Goal: Complete application form

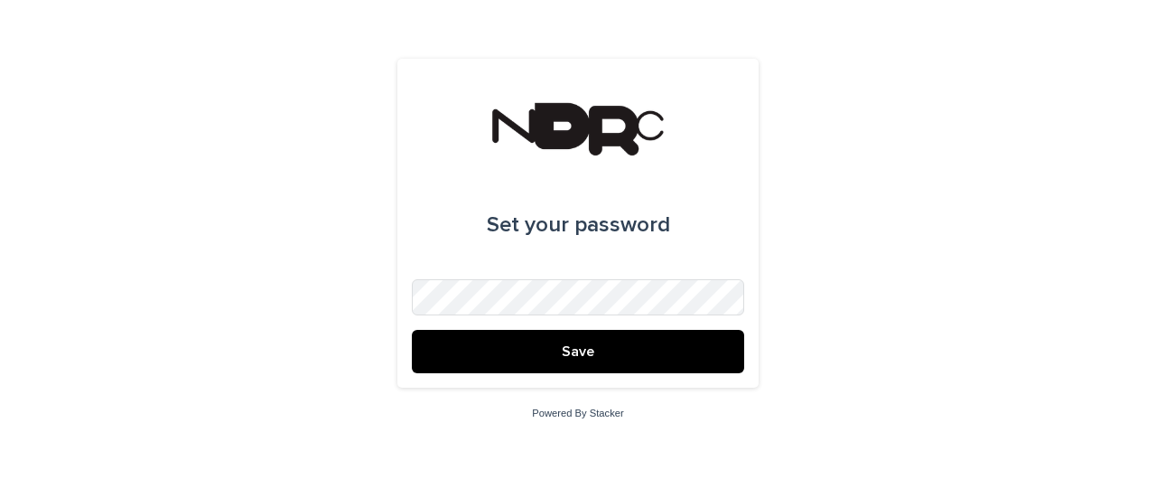
click at [451, 366] on button "Save" at bounding box center [578, 351] width 332 height 43
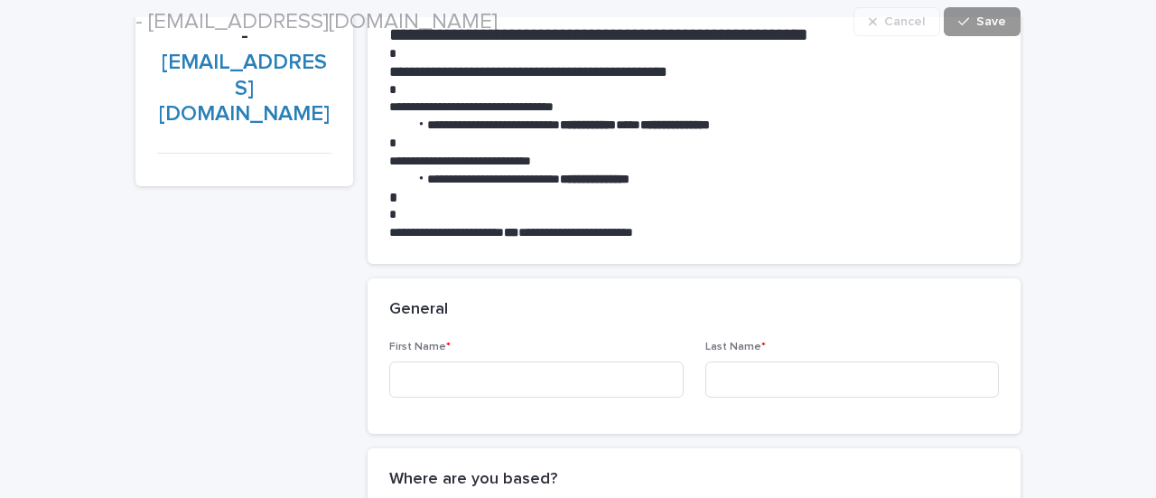
scroll to position [176, 0]
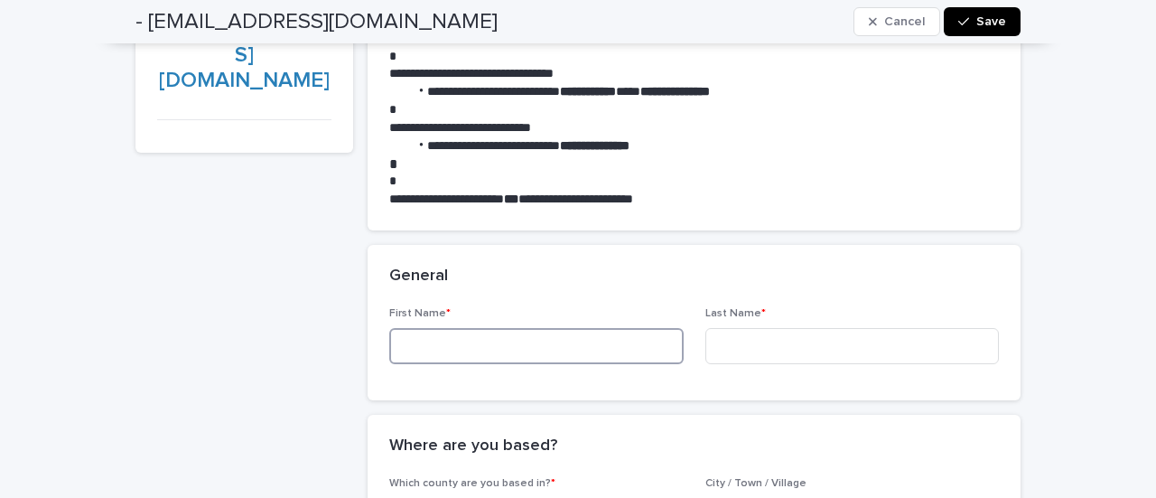
click at [587, 337] on input at bounding box center [536, 346] width 295 height 36
type input "****"
click at [712, 332] on input at bounding box center [853, 346] width 295 height 36
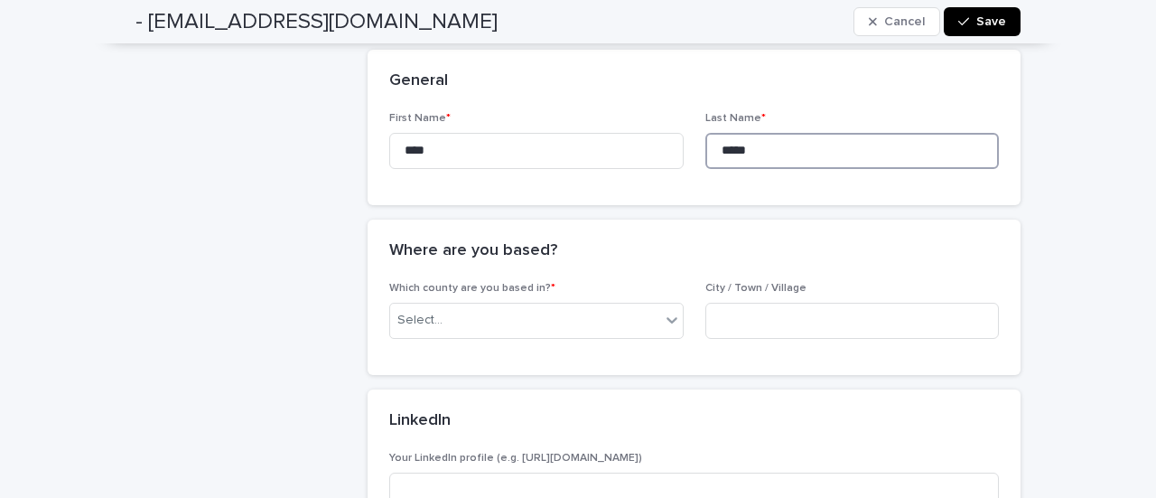
scroll to position [382, 0]
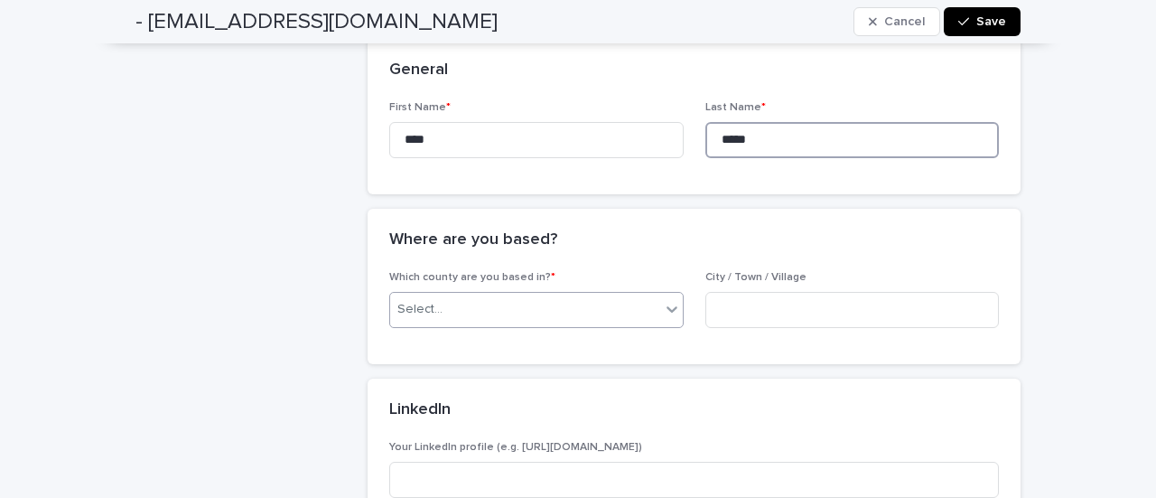
type input "*****"
click at [558, 317] on div "Select..." at bounding box center [525, 310] width 270 height 30
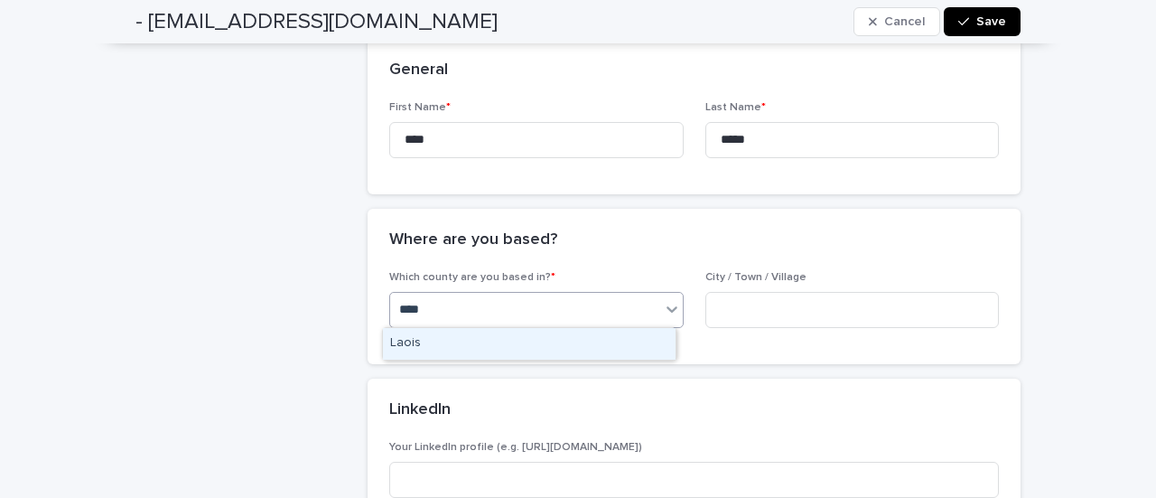
type input "*****"
click at [634, 335] on div "Laois" at bounding box center [529, 344] width 293 height 32
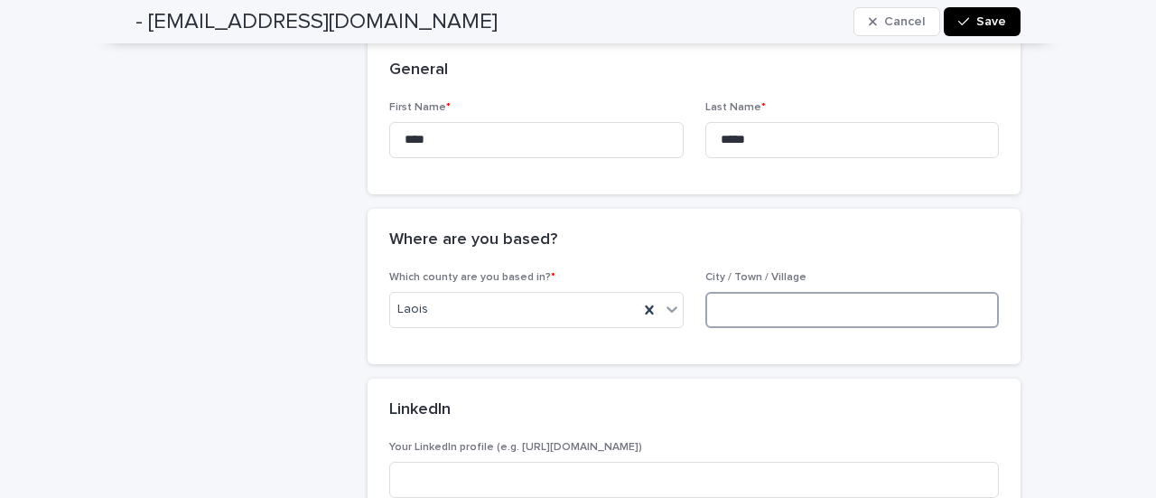
click at [727, 311] on input at bounding box center [853, 310] width 295 height 36
type input "****"
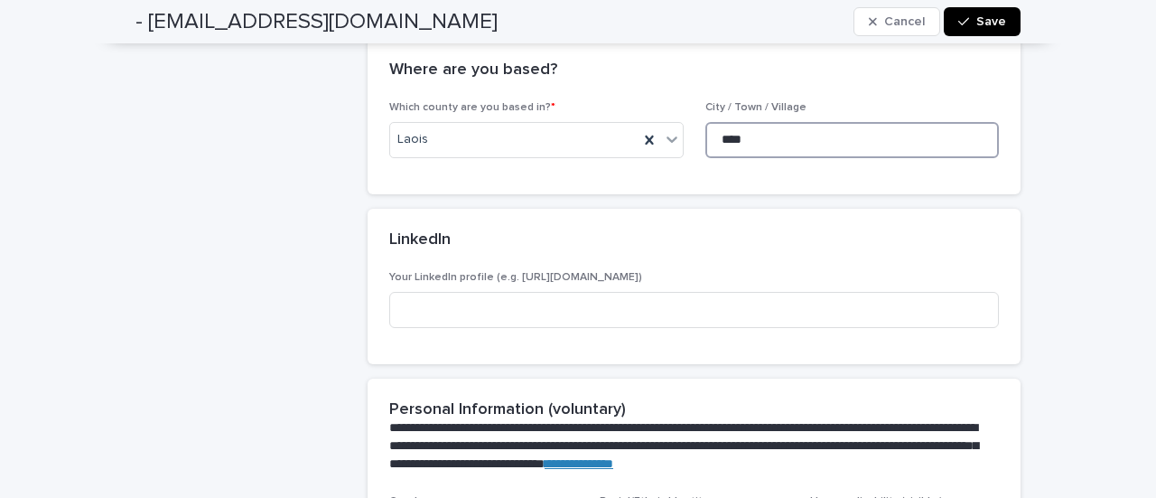
scroll to position [553, 0]
click at [706, 319] on input at bounding box center [694, 309] width 610 height 36
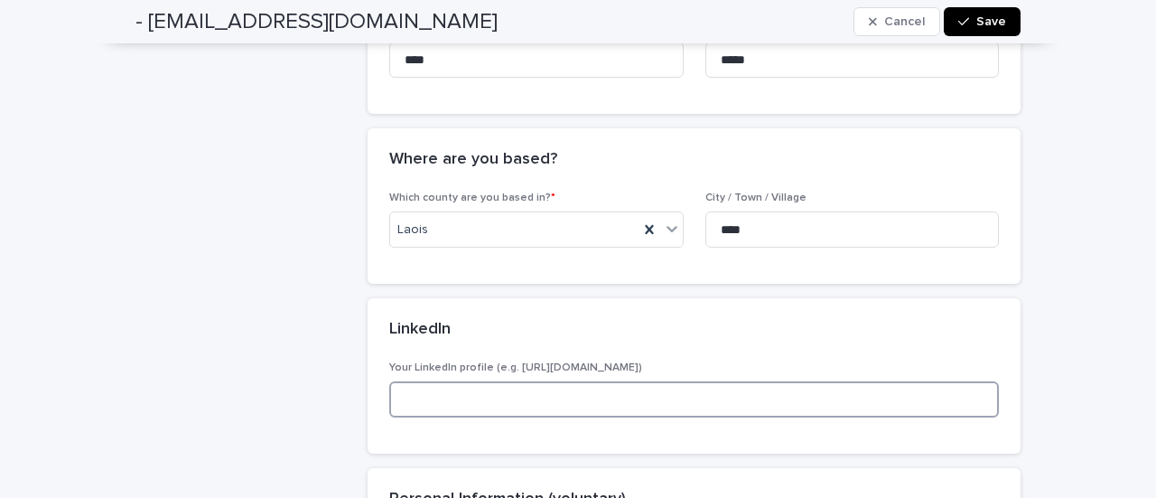
scroll to position [598, 0]
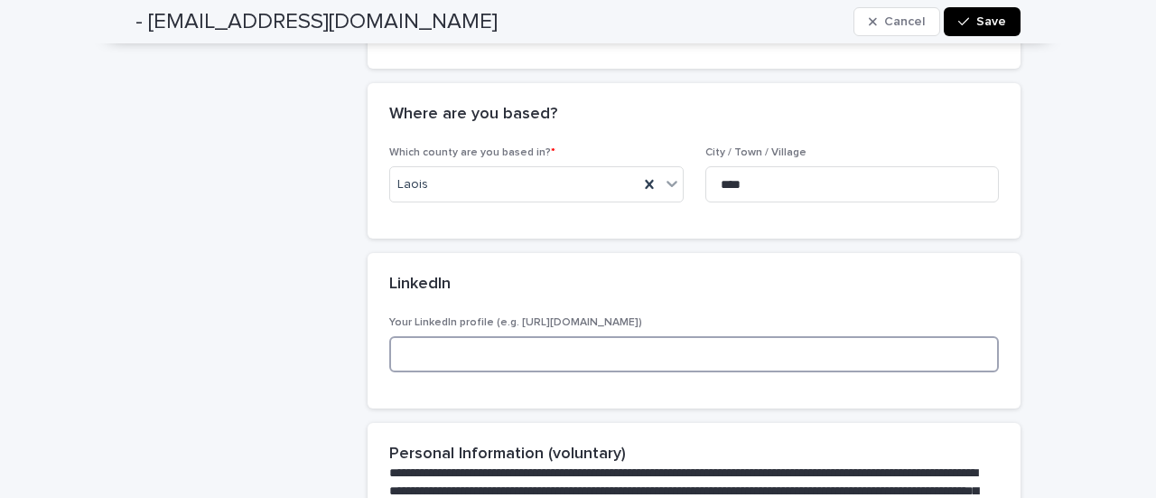
paste input "**********"
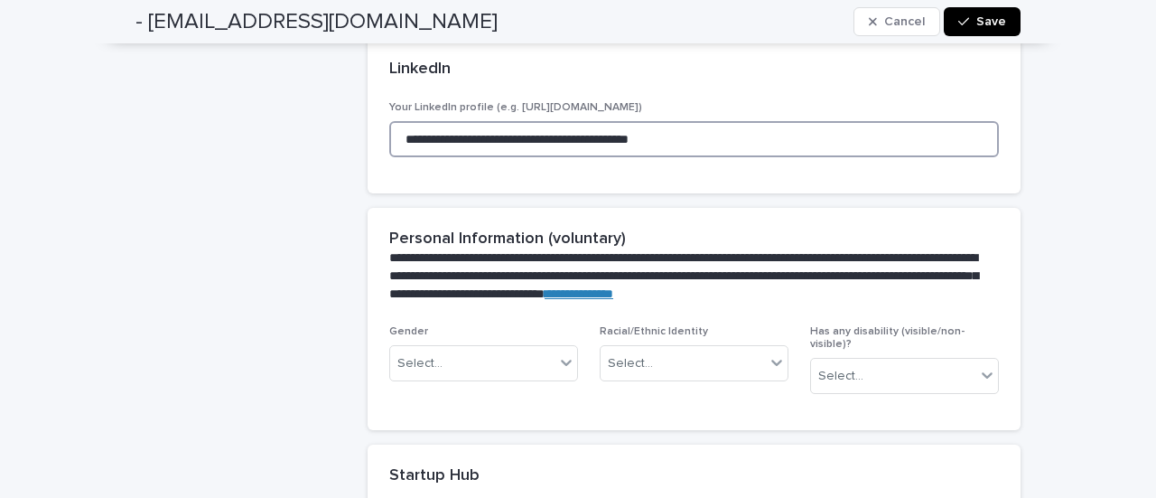
scroll to position [822, 0]
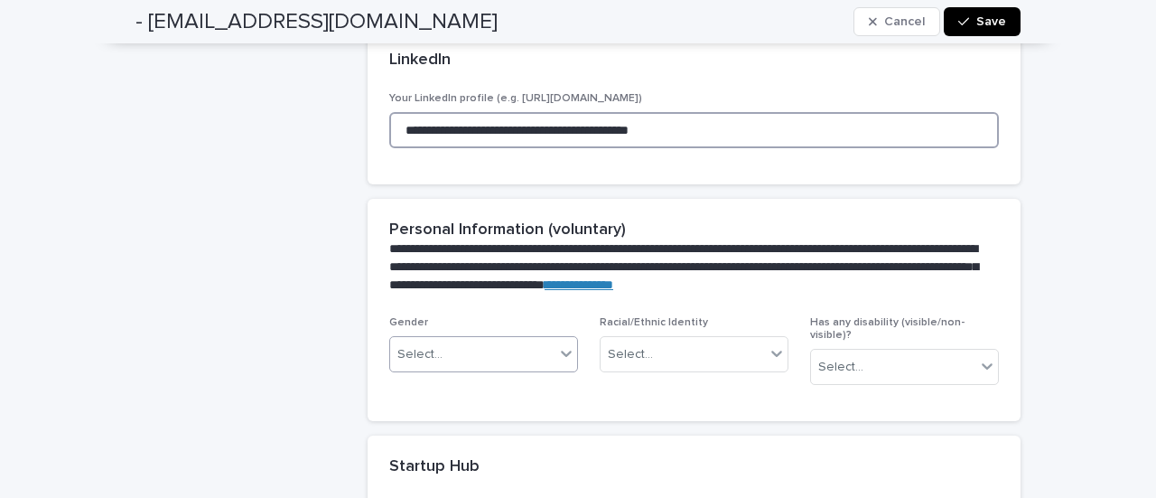
type input "**********"
click at [566, 349] on icon at bounding box center [566, 353] width 18 height 18
click at [557, 355] on icon at bounding box center [566, 353] width 18 height 18
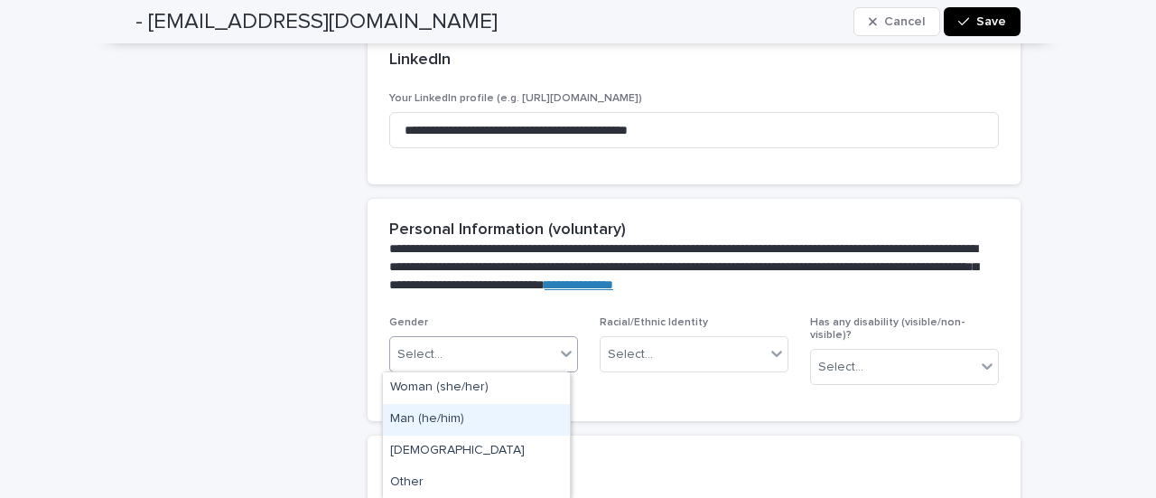
click at [499, 412] on div "Man (he/him)" at bounding box center [476, 420] width 187 height 32
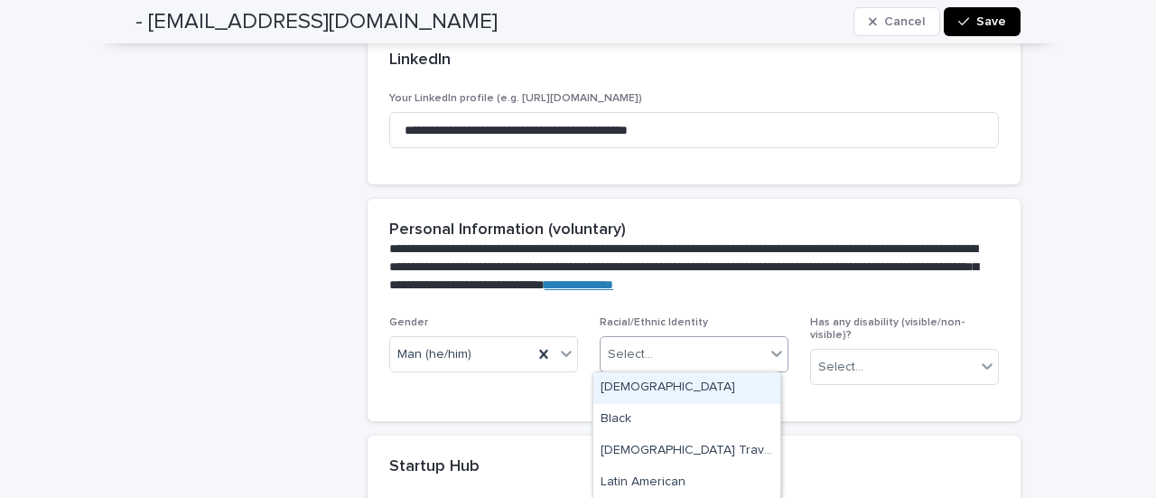
click at [701, 359] on div "Select..." at bounding box center [683, 355] width 164 height 30
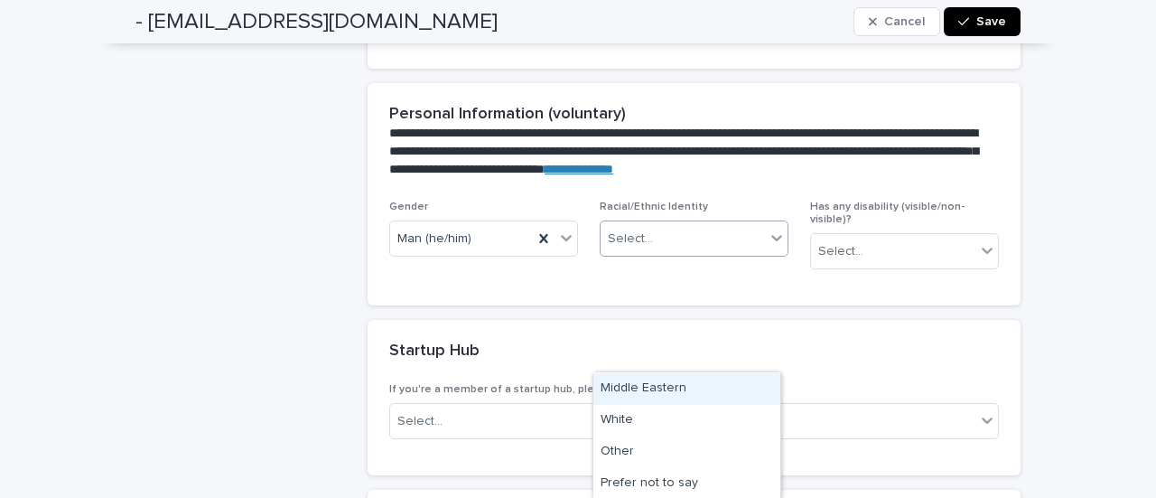
scroll to position [950, 0]
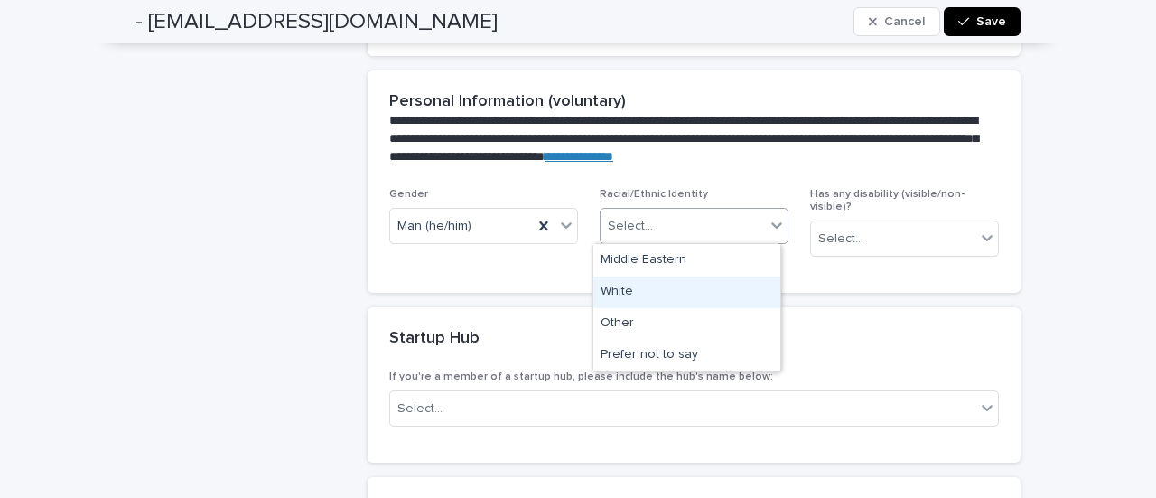
click at [687, 279] on div "White" at bounding box center [687, 292] width 187 height 32
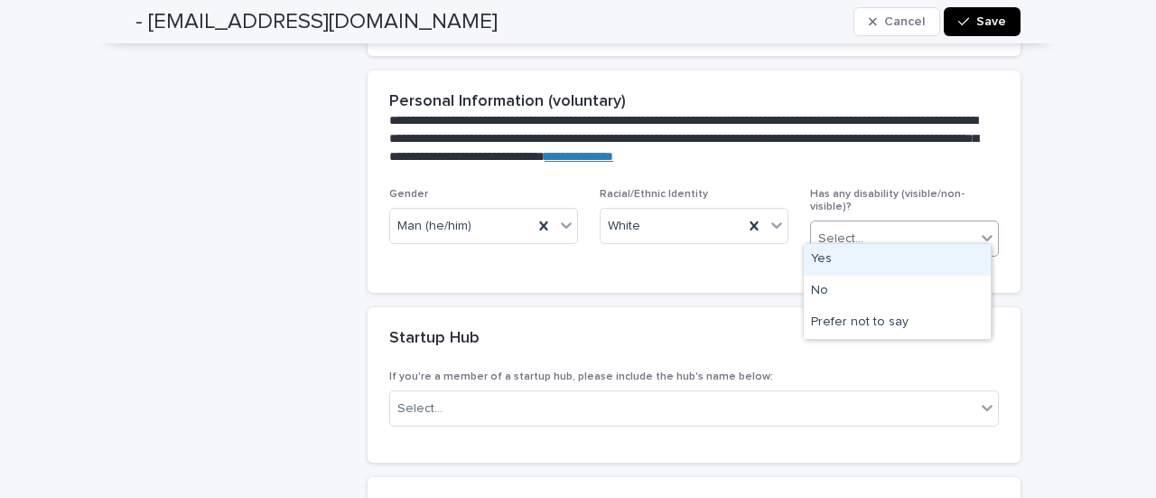
click at [853, 229] on div "Select..." at bounding box center [841, 238] width 45 height 19
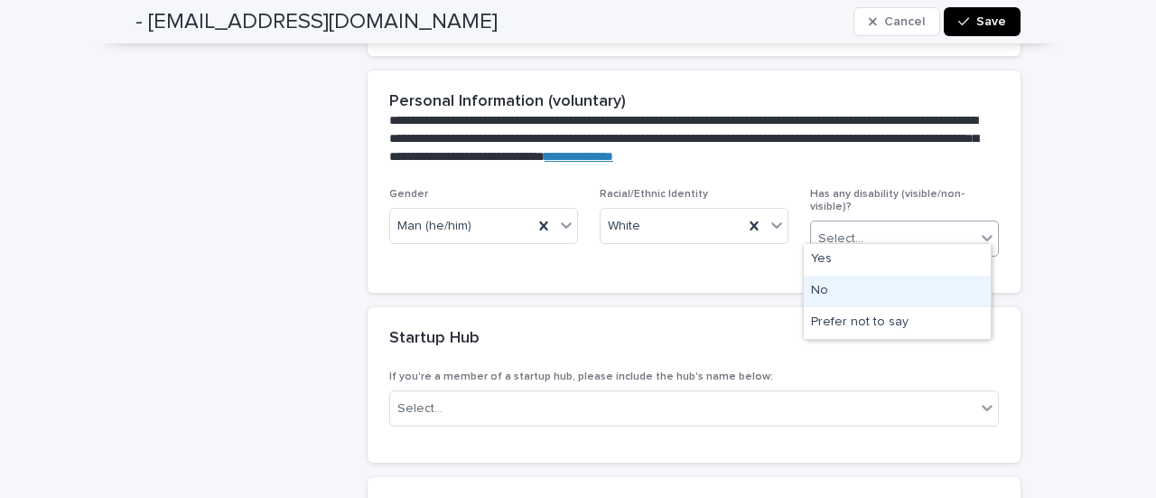
click at [849, 286] on div "No" at bounding box center [897, 292] width 187 height 32
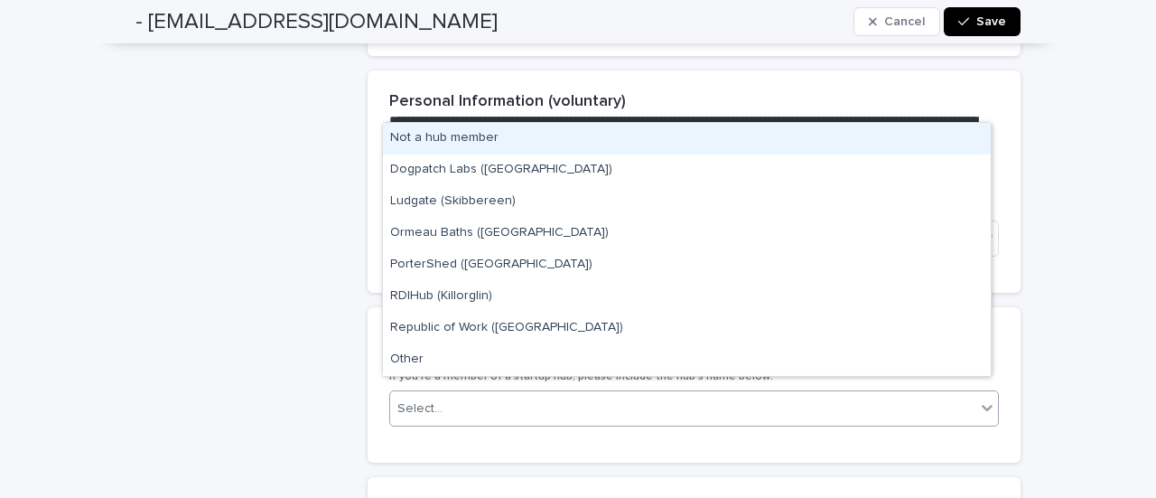
click at [551, 394] on div "Select..." at bounding box center [682, 409] width 585 height 30
click at [557, 149] on div "Not a hub member" at bounding box center [687, 139] width 608 height 32
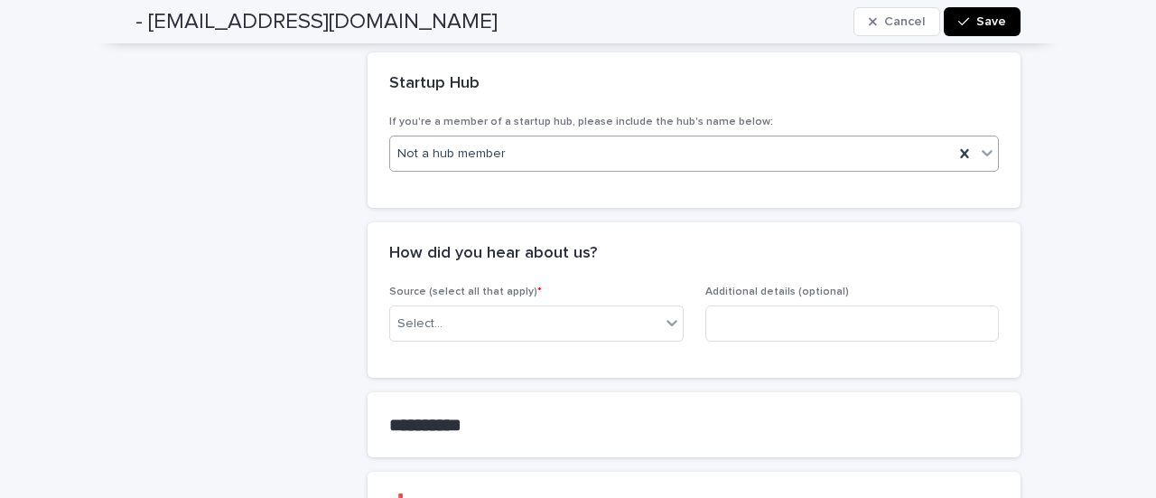
scroll to position [1214, 0]
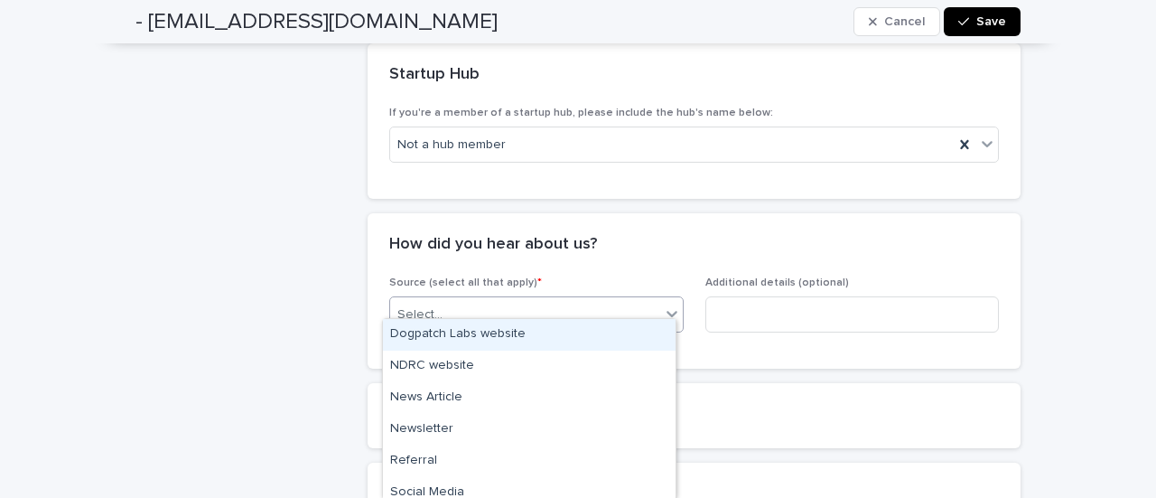
click at [537, 300] on div "Select..." at bounding box center [525, 315] width 270 height 30
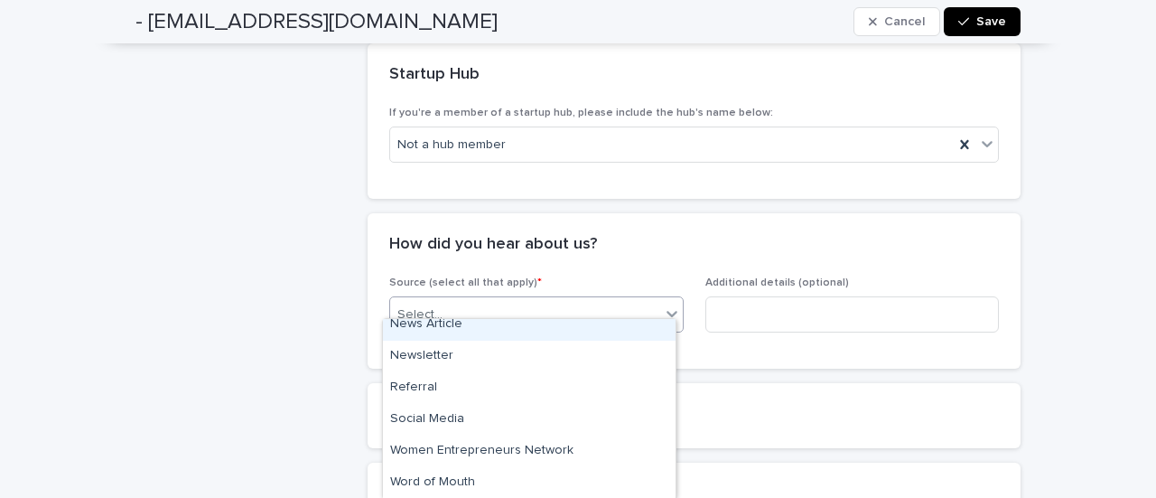
scroll to position [105, 0]
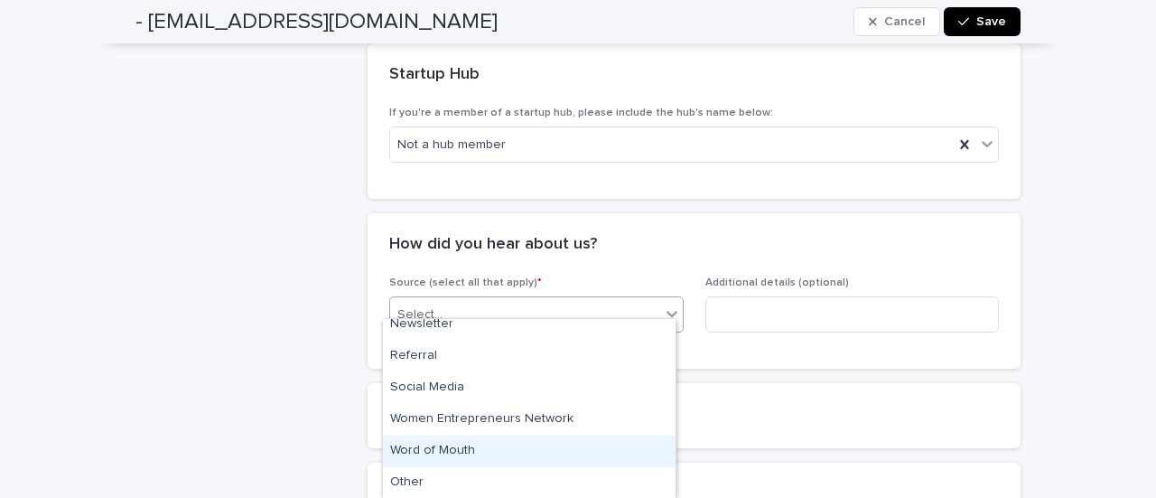
click at [460, 456] on div "Word of Mouth" at bounding box center [529, 451] width 293 height 32
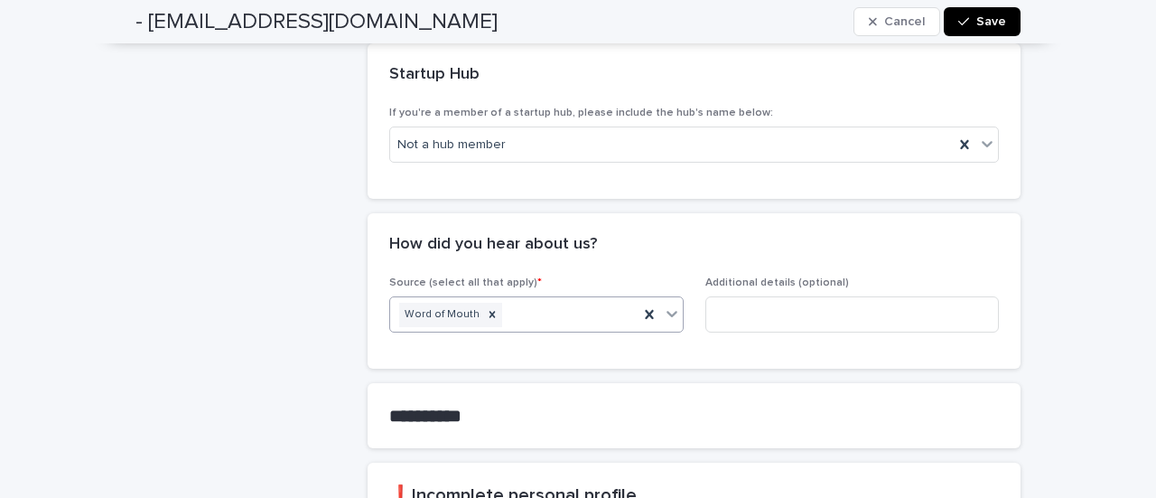
click at [580, 299] on div "Word of Mouth" at bounding box center [514, 315] width 248 height 32
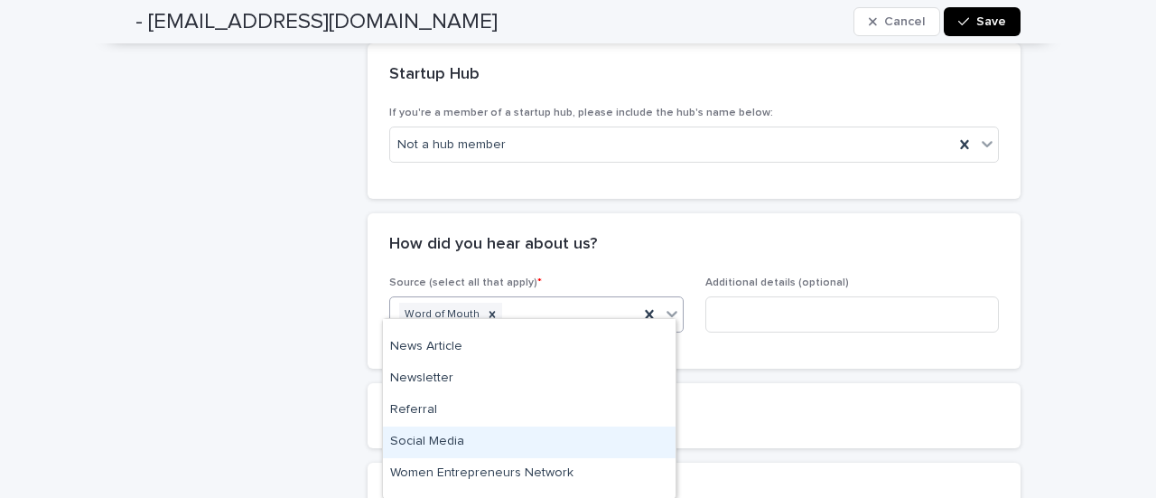
scroll to position [0, 0]
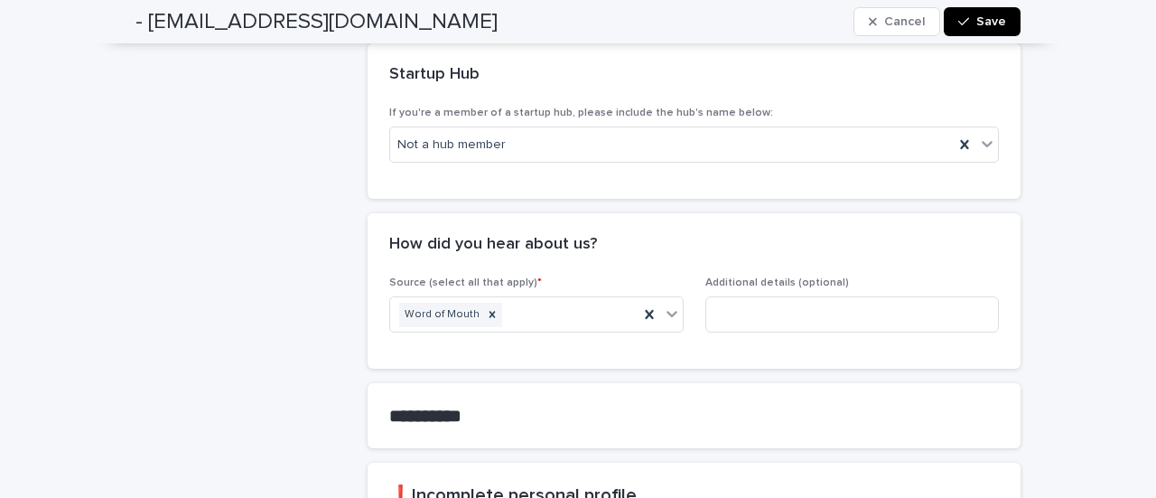
click at [589, 276] on p "Source (select all that apply) *" at bounding box center [536, 282] width 295 height 13
click at [746, 278] on div "Additional details (optional)" at bounding box center [853, 311] width 295 height 70
click at [750, 296] on input at bounding box center [853, 314] width 295 height 36
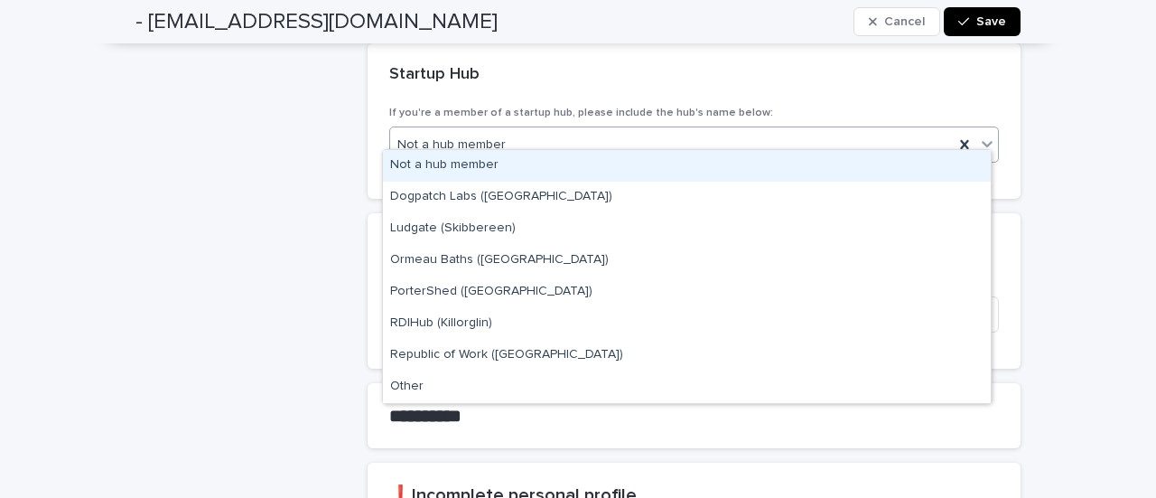
click at [759, 137] on div "Not a hub member" at bounding box center [672, 145] width 564 height 30
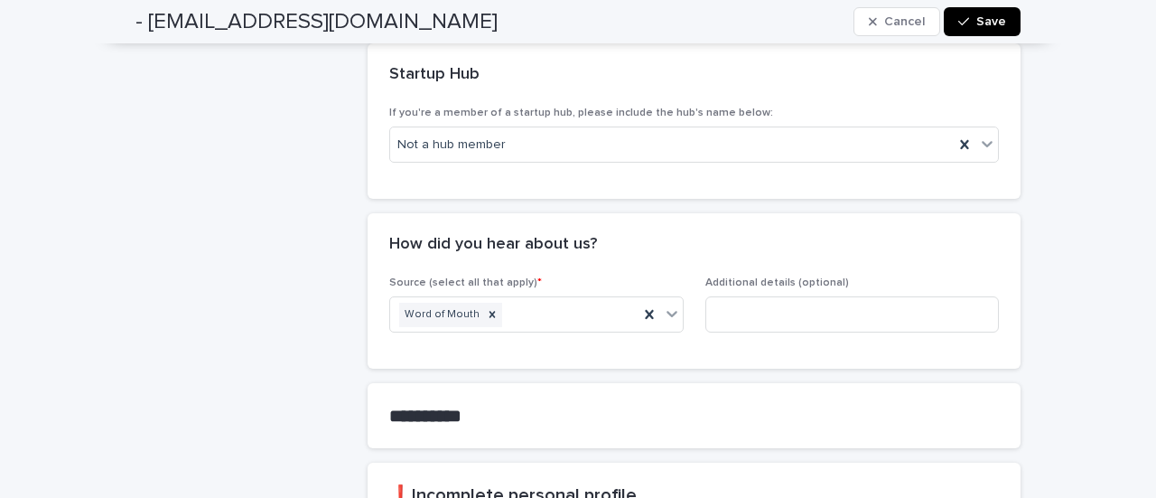
click at [887, 297] on input at bounding box center [853, 314] width 295 height 36
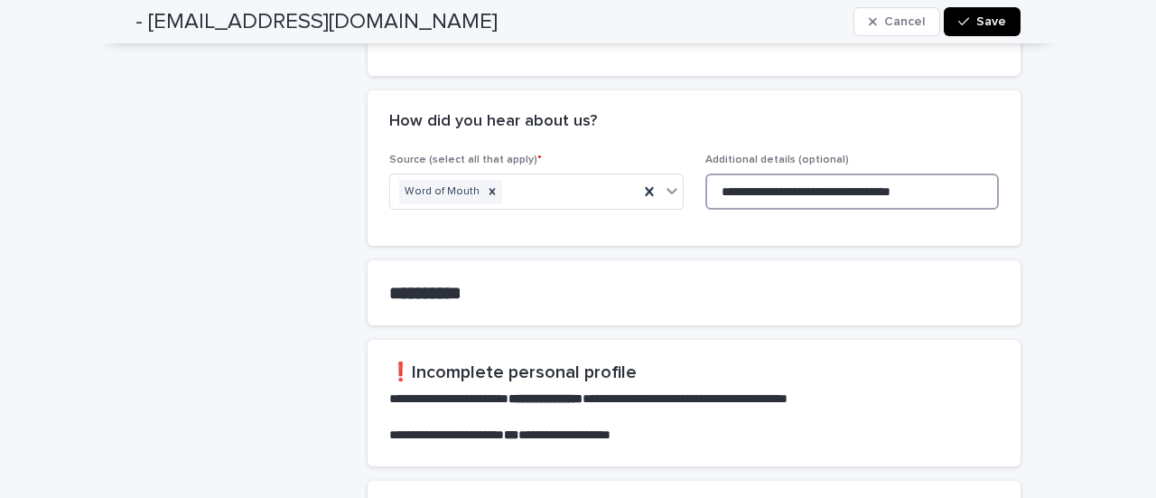
scroll to position [1350, 0]
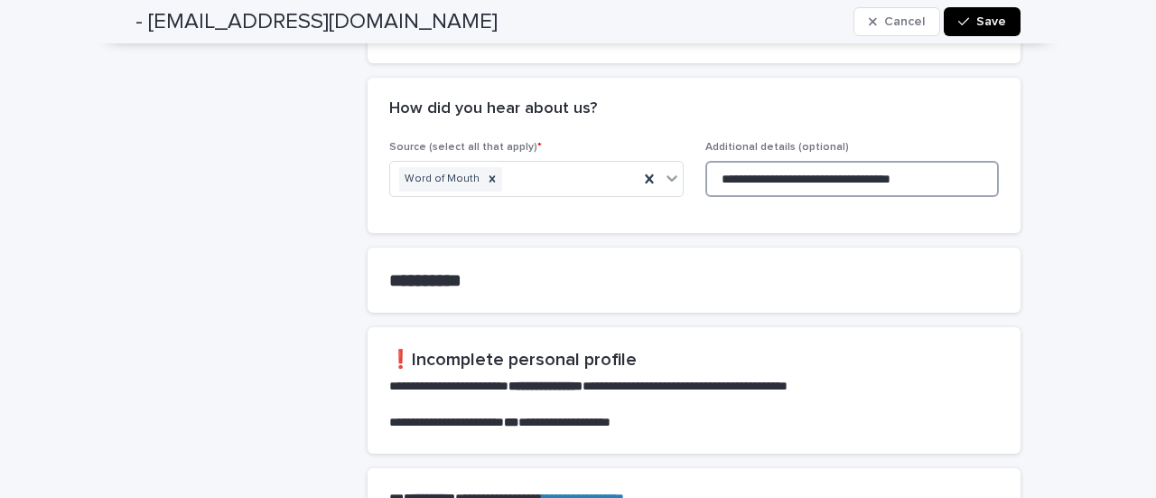
type input "**********"
click at [694, 277] on section "**********" at bounding box center [694, 280] width 653 height 65
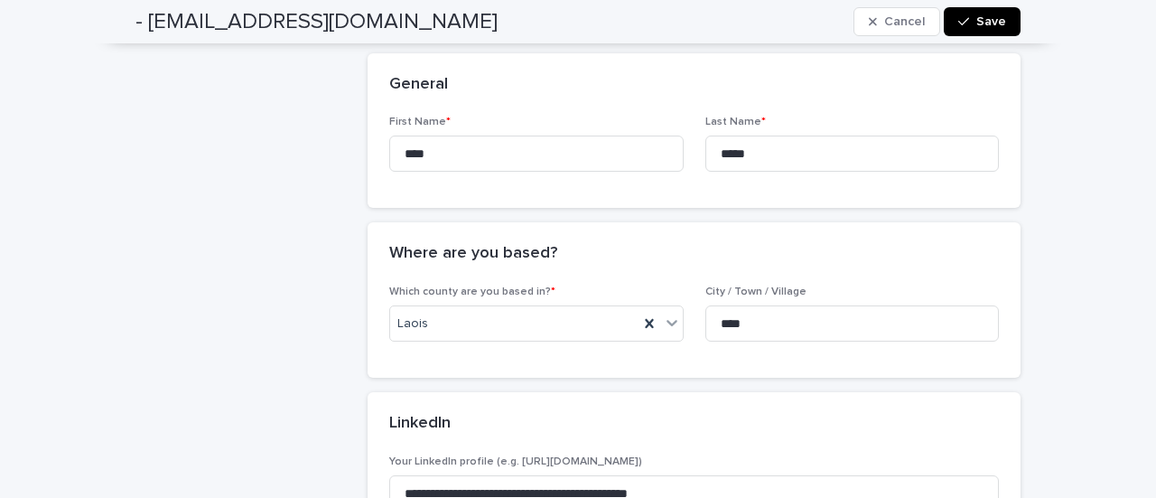
scroll to position [463, 0]
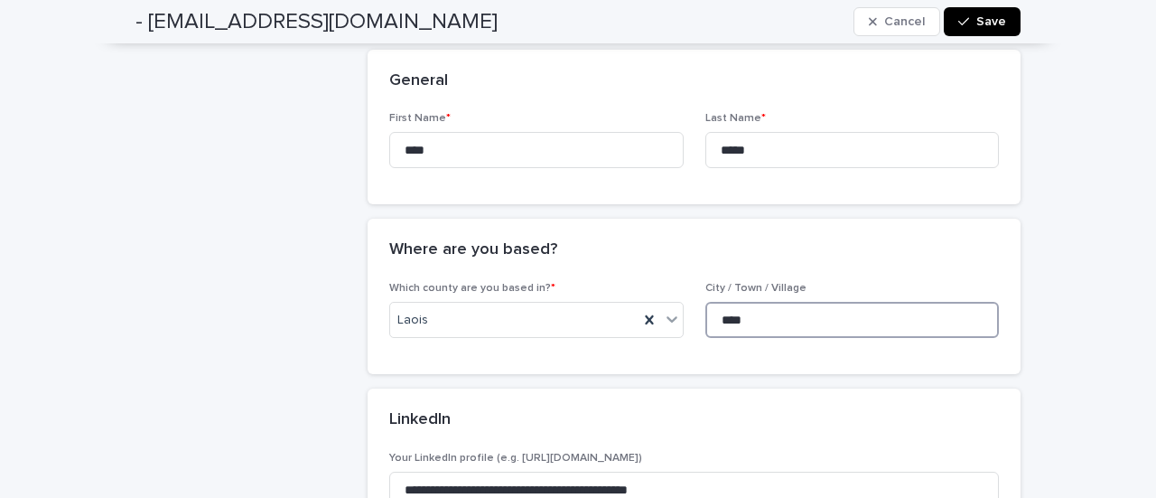
click at [758, 320] on input "****" at bounding box center [853, 320] width 295 height 36
type input "*"
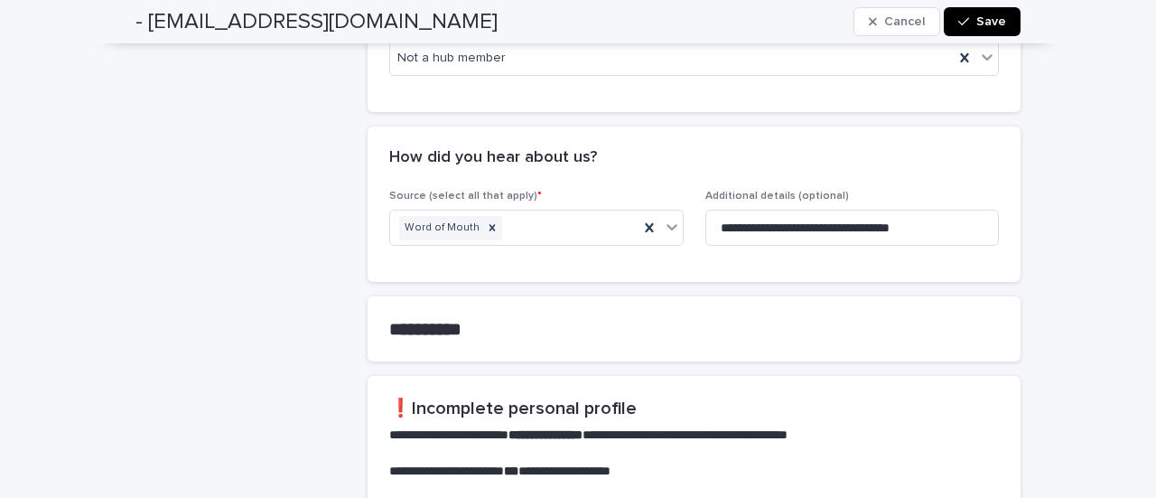
scroll to position [1303, 0]
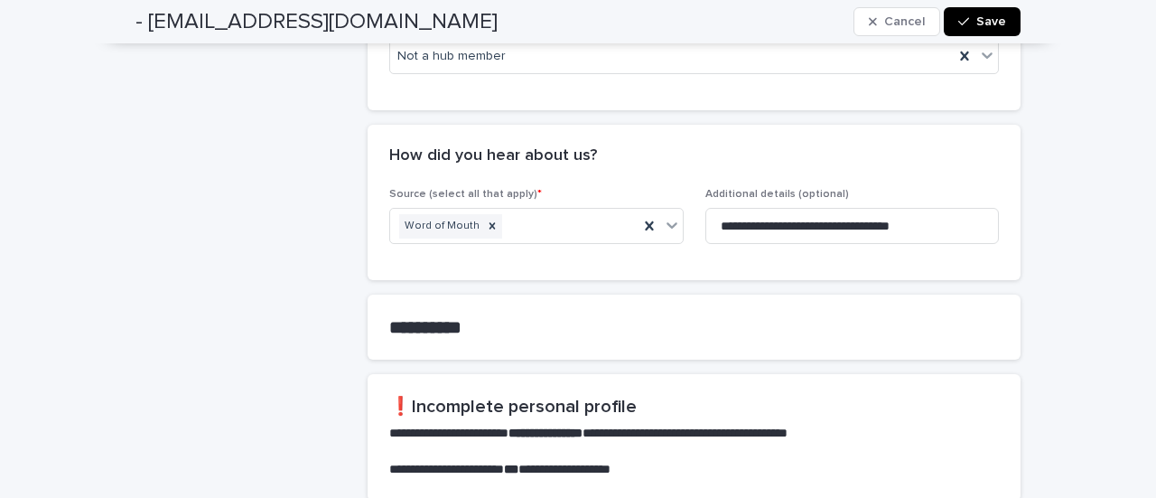
type input "**********"
click at [968, 19] on div "button" at bounding box center [968, 21] width 18 height 13
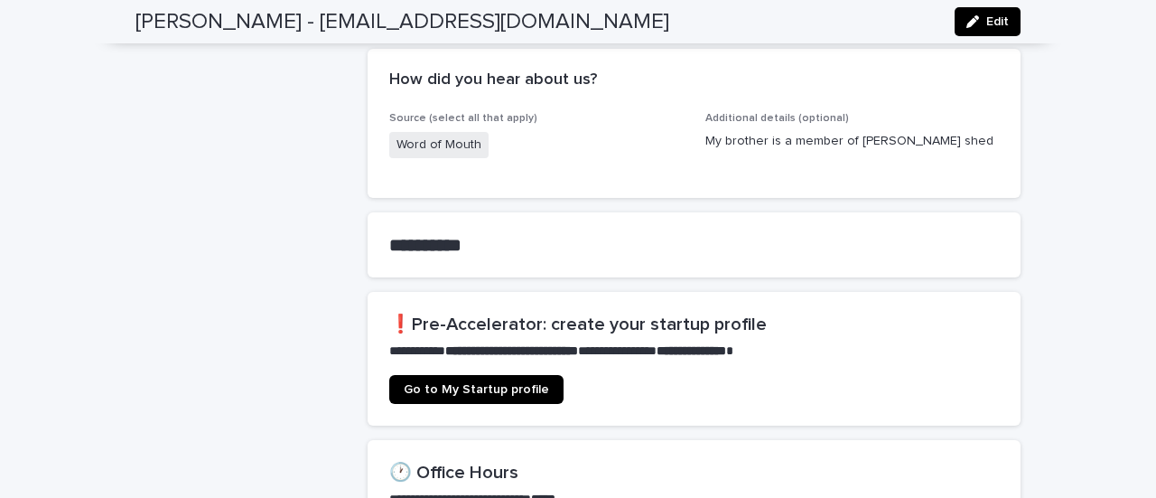
scroll to position [934, 0]
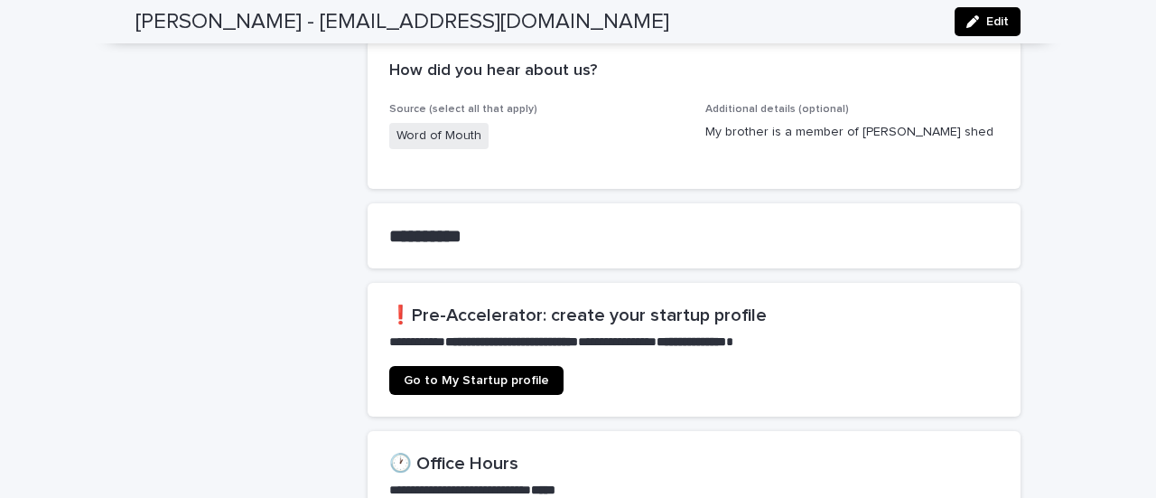
click at [508, 374] on span "Go to My Startup profile" at bounding box center [476, 380] width 145 height 13
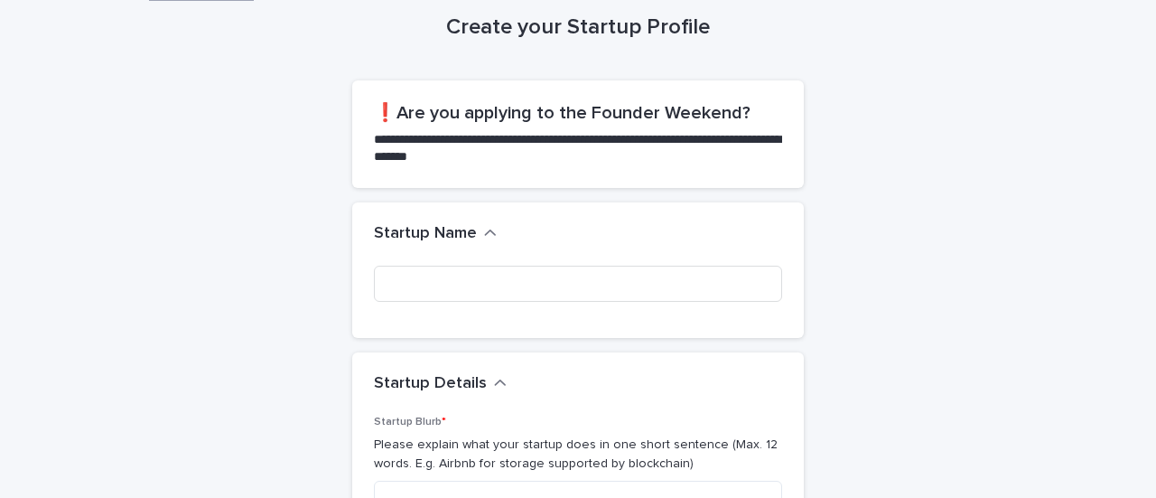
scroll to position [85, 0]
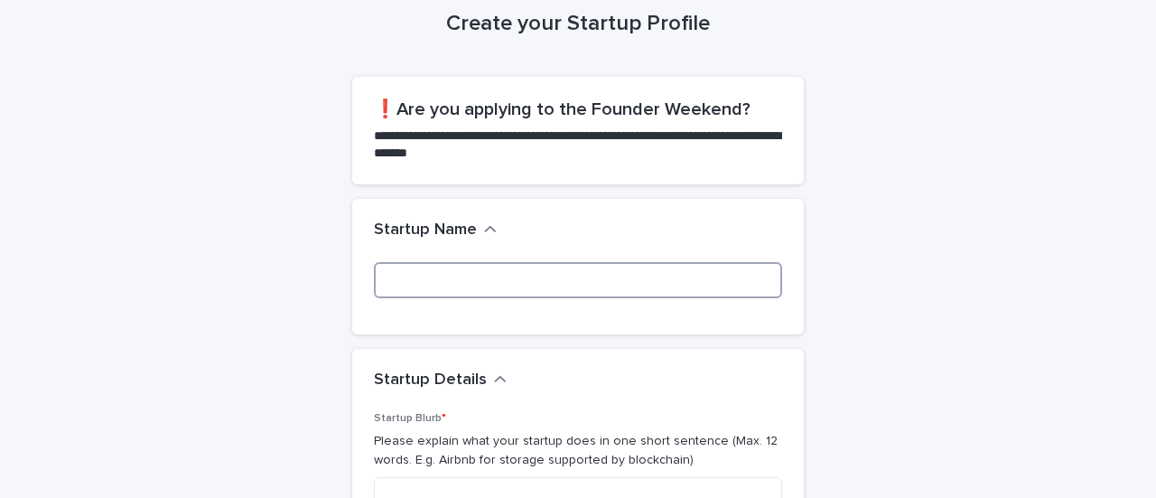
click at [513, 270] on input at bounding box center [578, 280] width 408 height 36
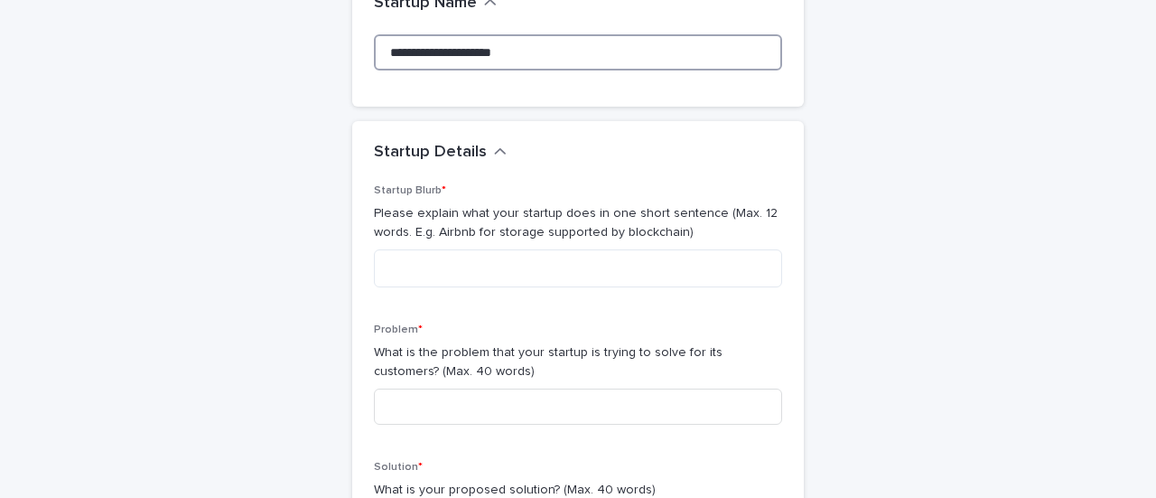
scroll to position [195, 0]
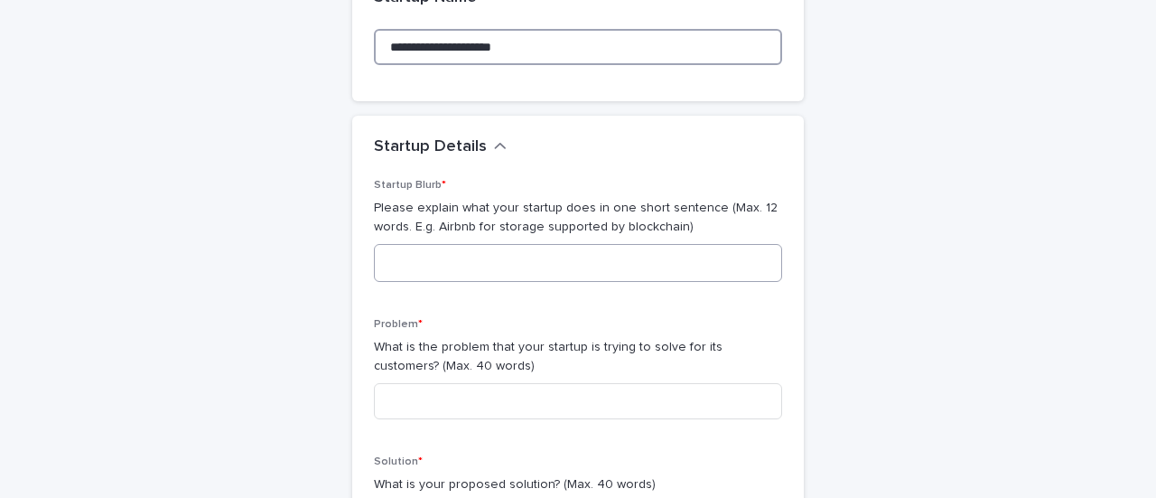
type input "**********"
click at [524, 248] on textarea at bounding box center [578, 263] width 408 height 38
type textarea "*"
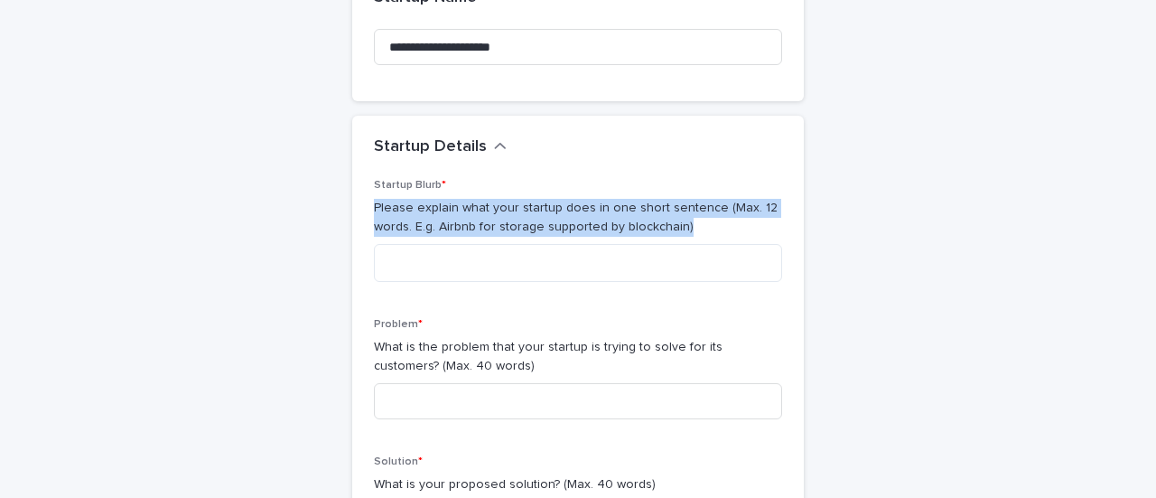
drag, startPoint x: 366, startPoint y: 200, endPoint x: 688, endPoint y: 221, distance: 322.4
copy p "Please explain what your startup does in one short sentence (Max. 12 words. E.g…"
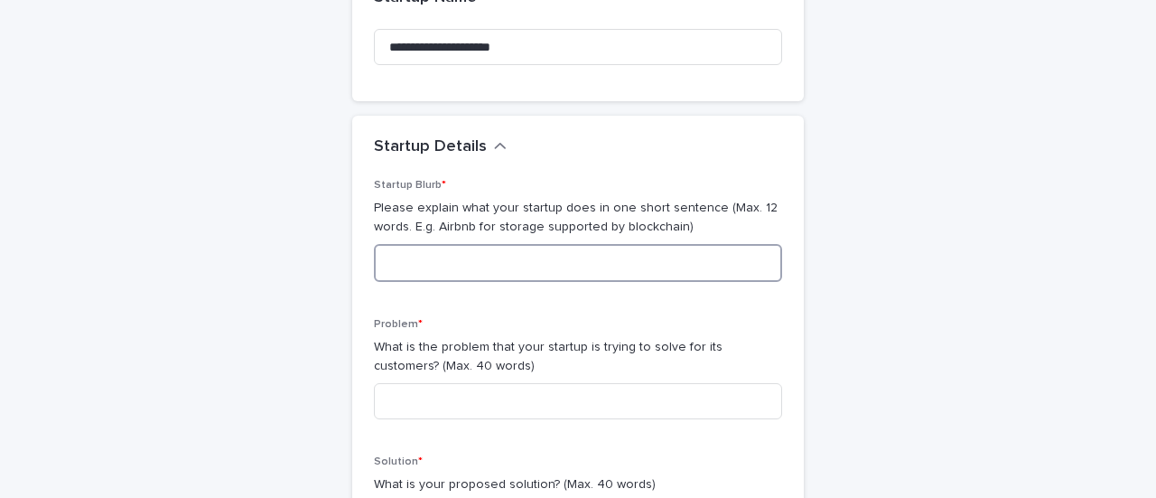
click at [438, 264] on textarea at bounding box center [578, 263] width 408 height 38
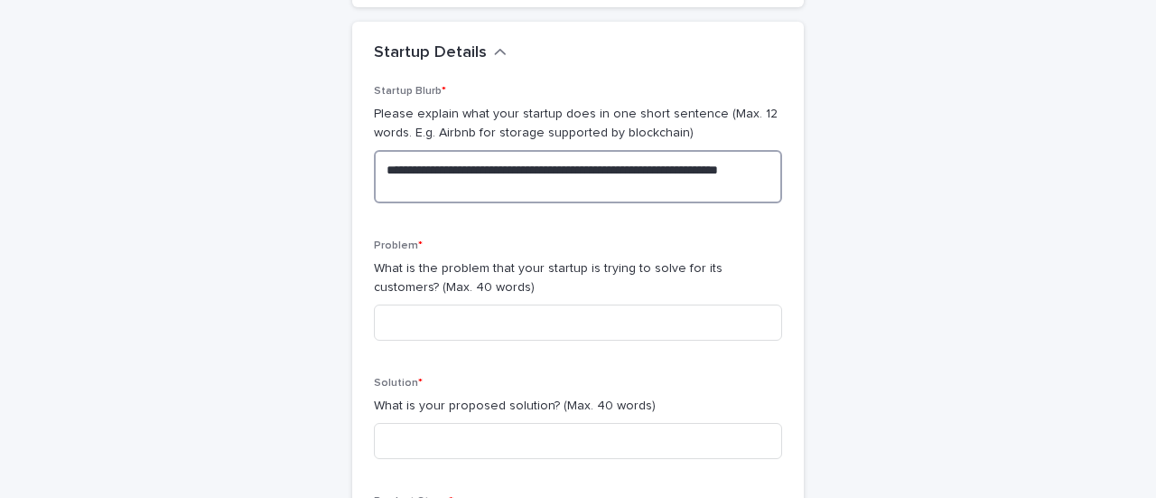
scroll to position [290, 0]
type textarea "**********"
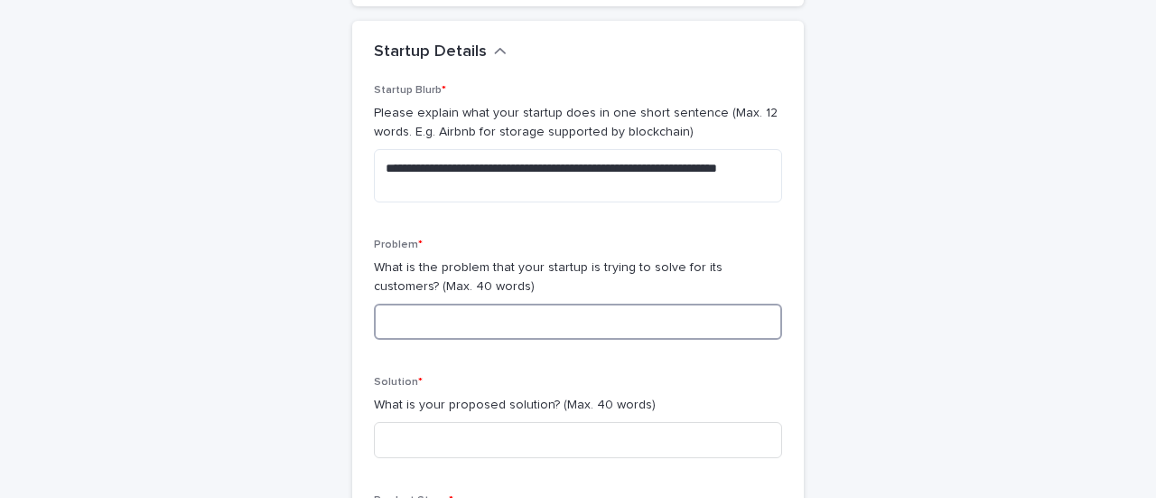
click at [525, 311] on input at bounding box center [578, 322] width 408 height 36
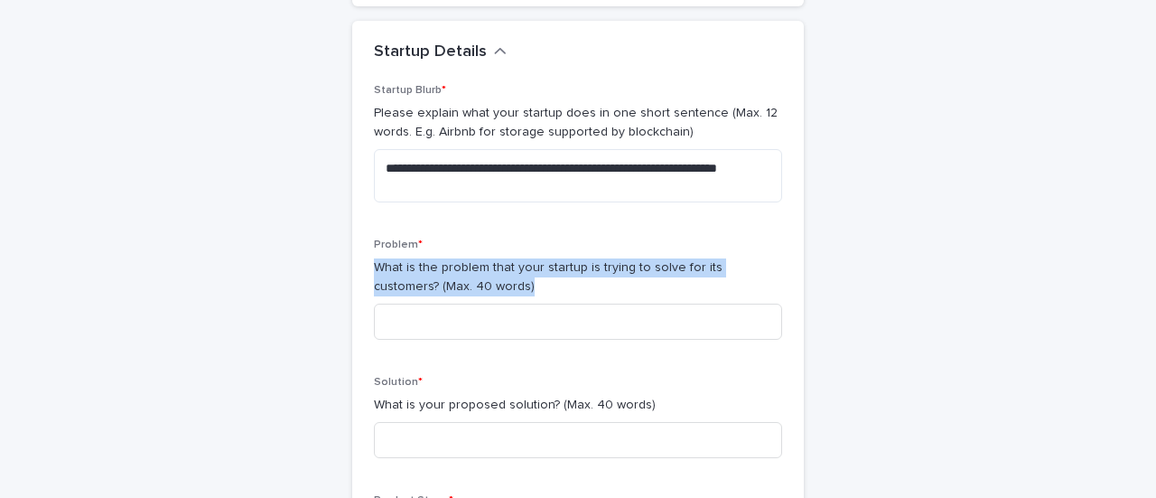
drag, startPoint x: 369, startPoint y: 263, endPoint x: 468, endPoint y: 298, distance: 105.4
click at [468, 298] on div "Problem * What is the problem that your startup is trying to solve for its cust…" at bounding box center [578, 297] width 408 height 116
copy p "What is the problem that your startup is trying to solve for its customers? (Ma…"
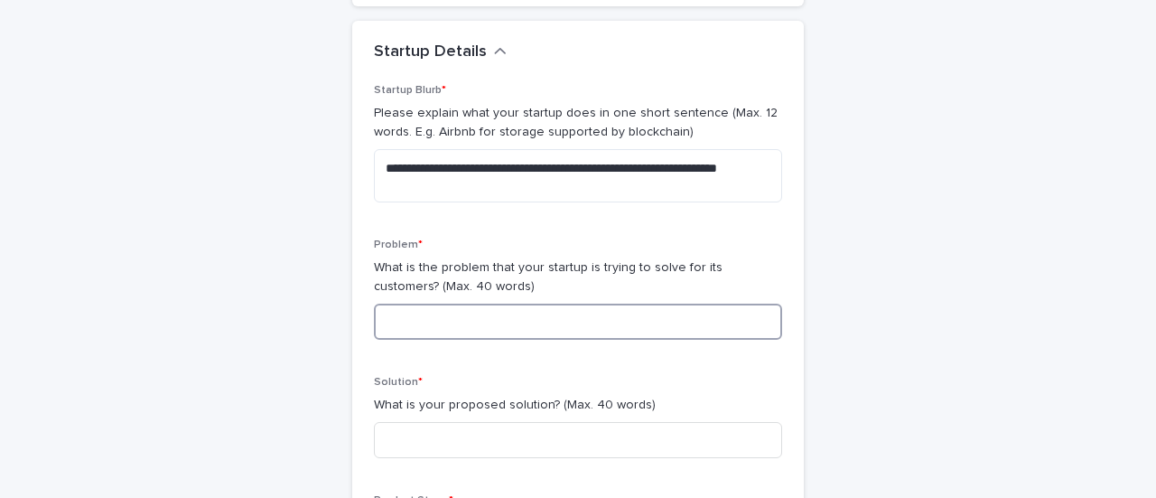
click at [495, 312] on input at bounding box center [578, 322] width 408 height 36
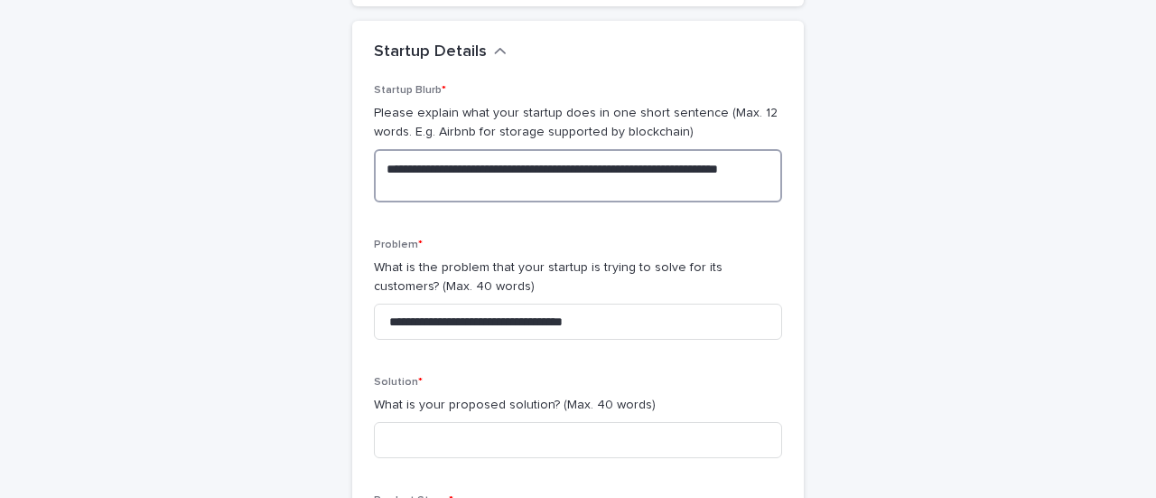
click at [423, 184] on textarea "**********" at bounding box center [578, 175] width 408 height 53
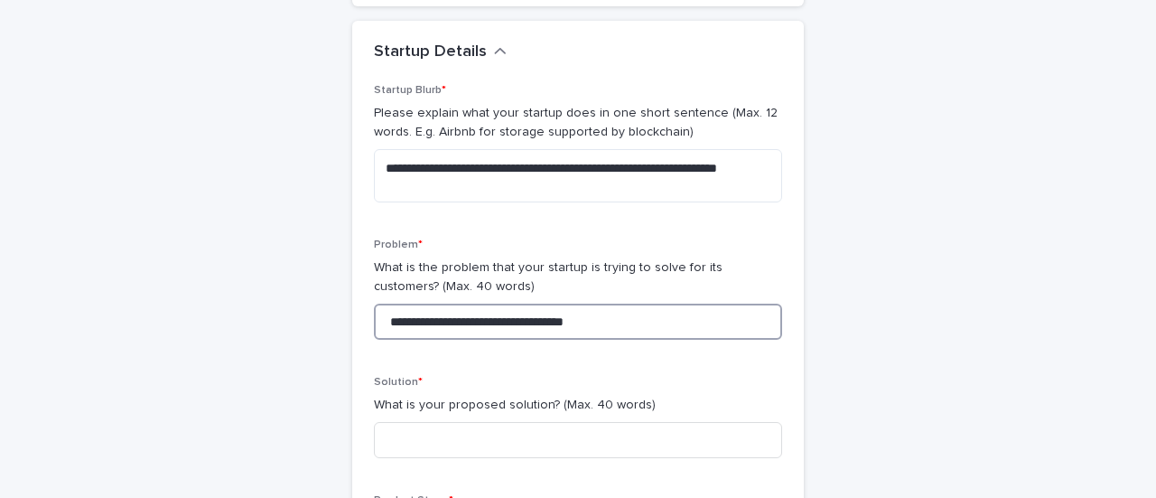
click at [625, 317] on input "**********" at bounding box center [578, 322] width 408 height 36
click at [529, 323] on input "**********" at bounding box center [578, 322] width 408 height 36
click at [761, 326] on input "**********" at bounding box center [578, 322] width 408 height 36
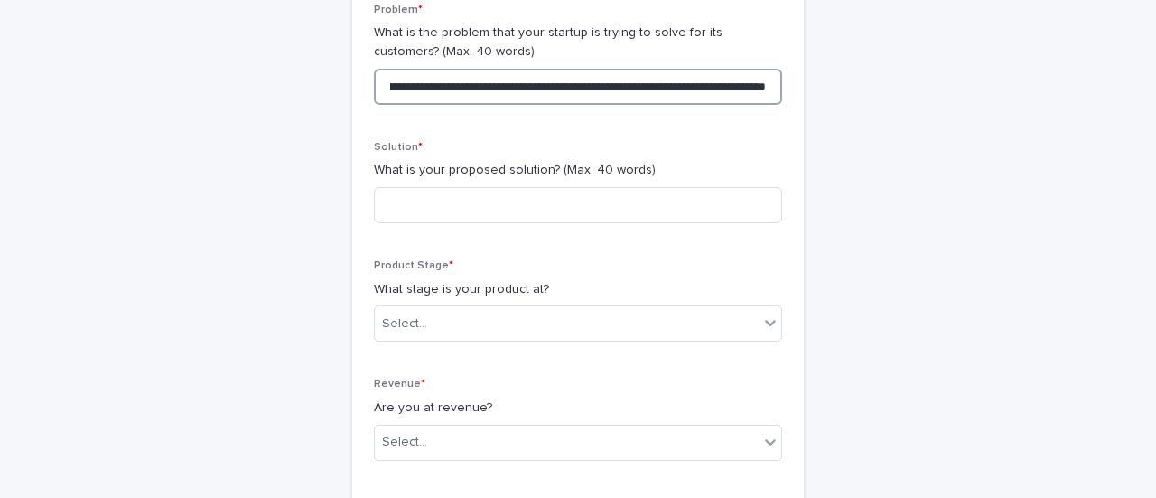
scroll to position [527, 0]
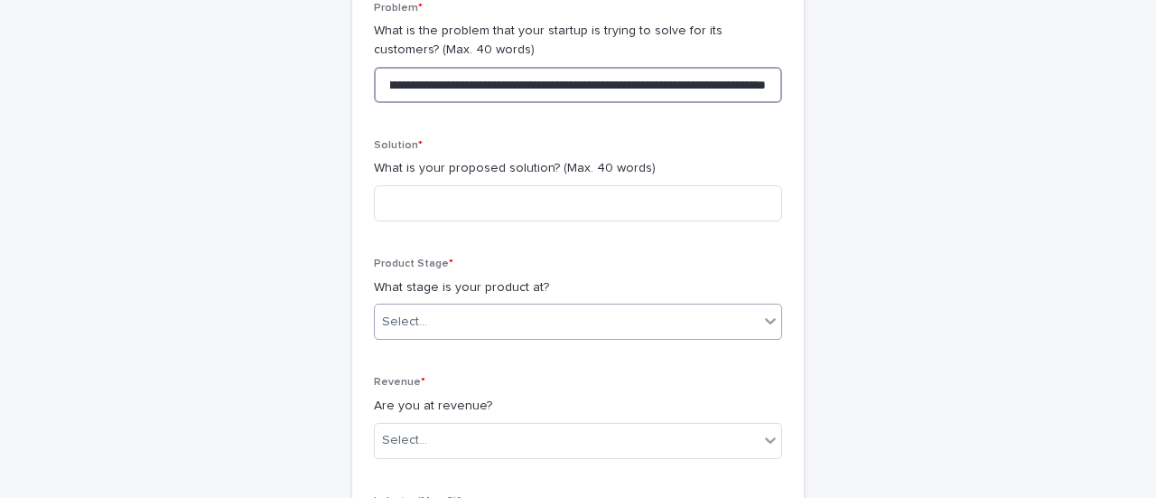
type input "**********"
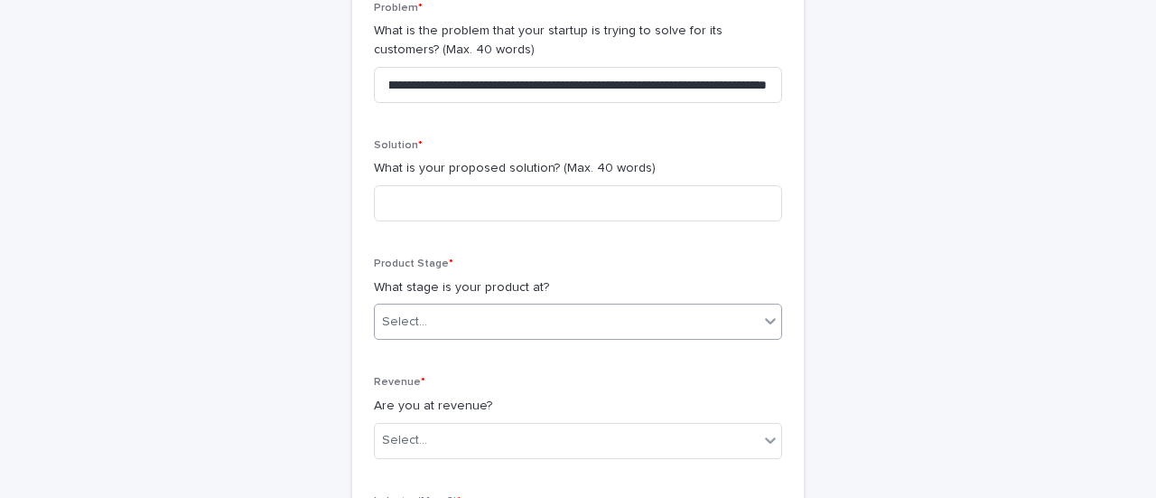
scroll to position [0, 0]
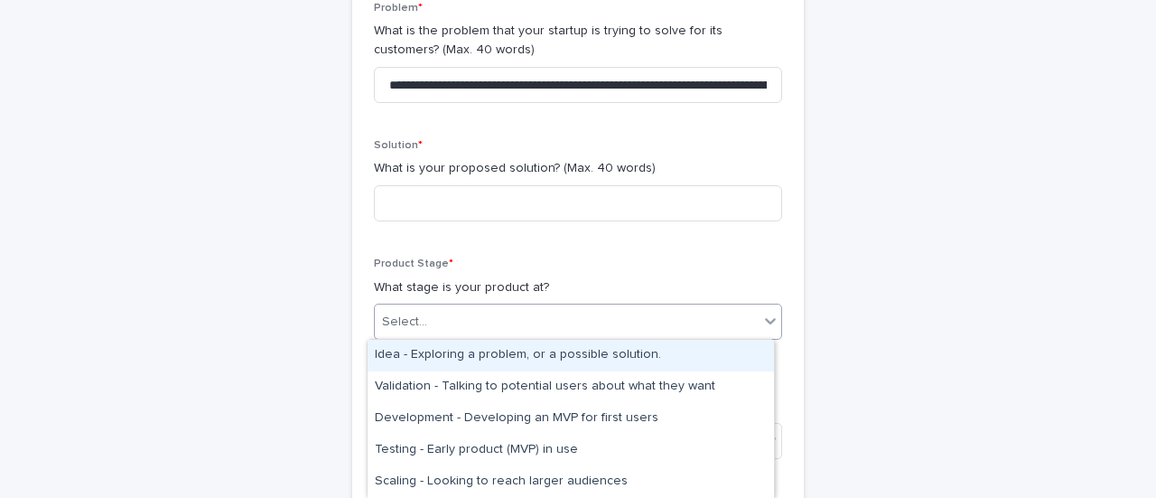
click at [770, 317] on icon at bounding box center [771, 321] width 18 height 18
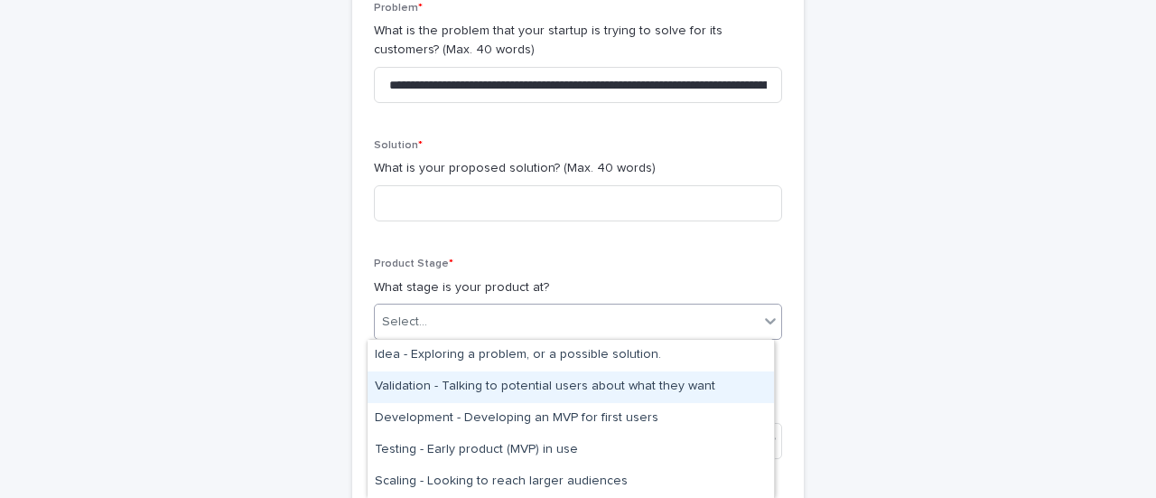
drag, startPoint x: 711, startPoint y: 366, endPoint x: 707, endPoint y: 379, distance: 13.4
click at [707, 379] on div "Validation - Talking to potential users about what they want" at bounding box center [571, 387] width 407 height 32
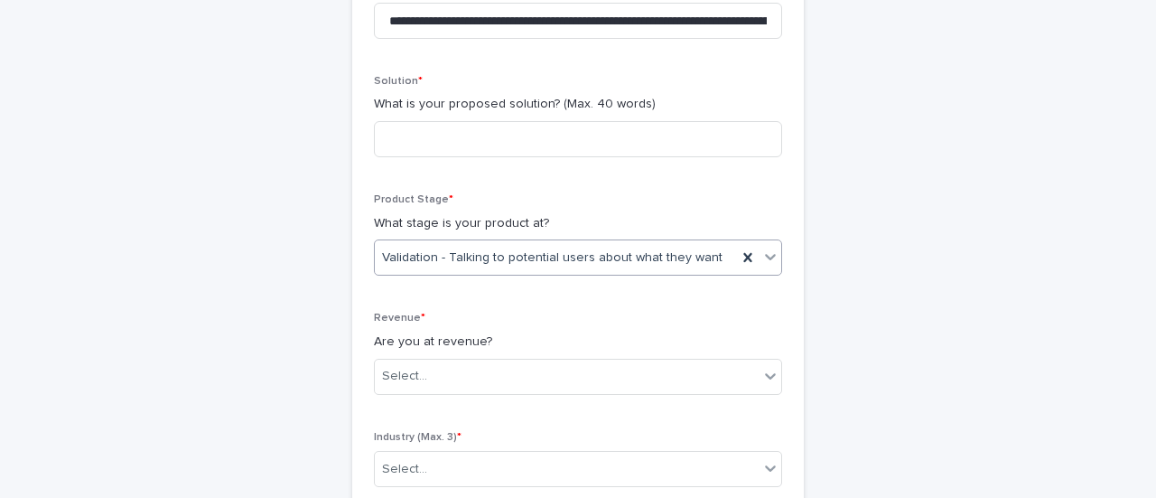
scroll to position [599, 0]
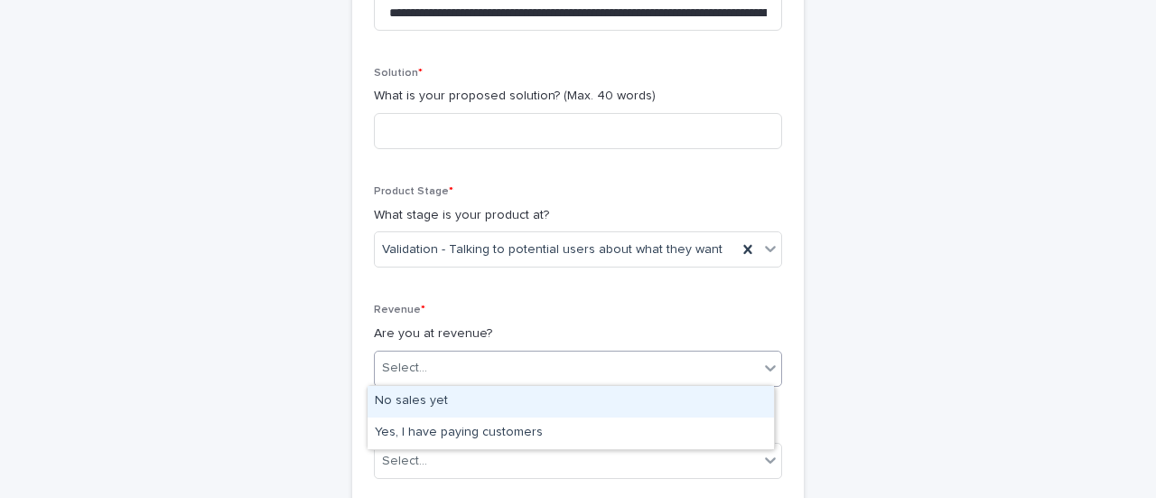
click at [682, 351] on div "Select..." at bounding box center [578, 369] width 408 height 36
click at [630, 398] on div "No sales yet" at bounding box center [571, 402] width 407 height 32
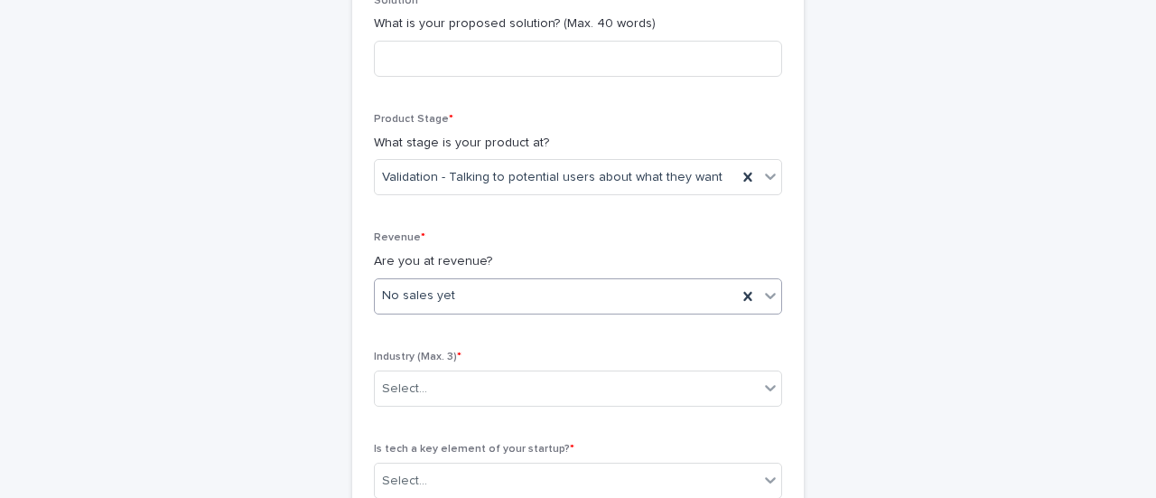
scroll to position [679, 0]
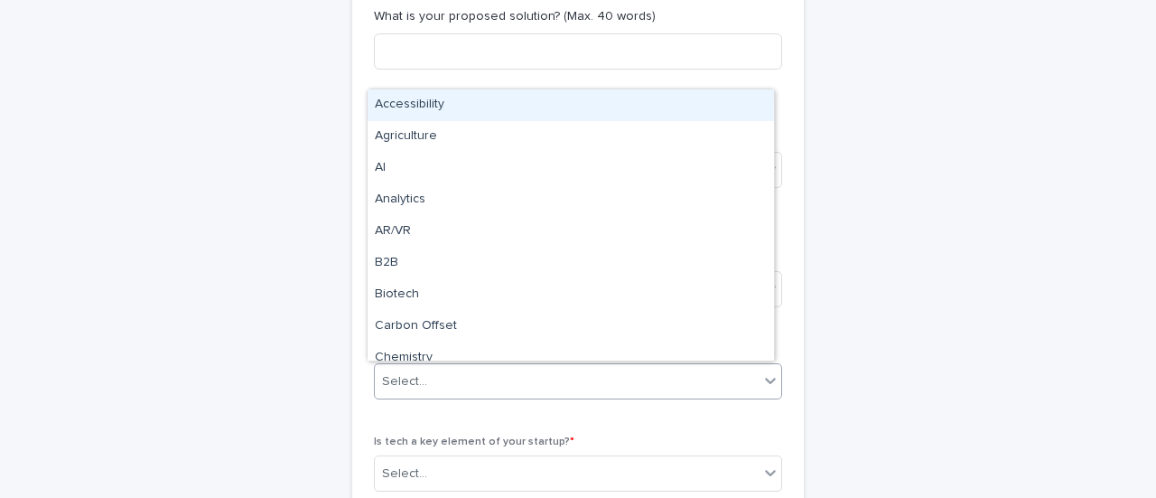
click at [647, 371] on div "Select..." at bounding box center [567, 382] width 384 height 30
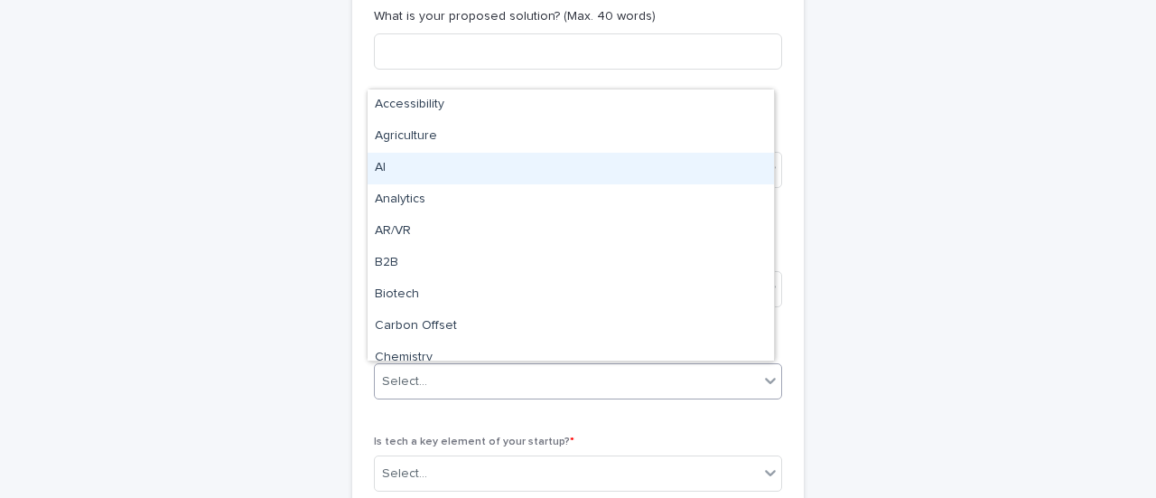
click at [575, 176] on div "AI" at bounding box center [571, 169] width 407 height 32
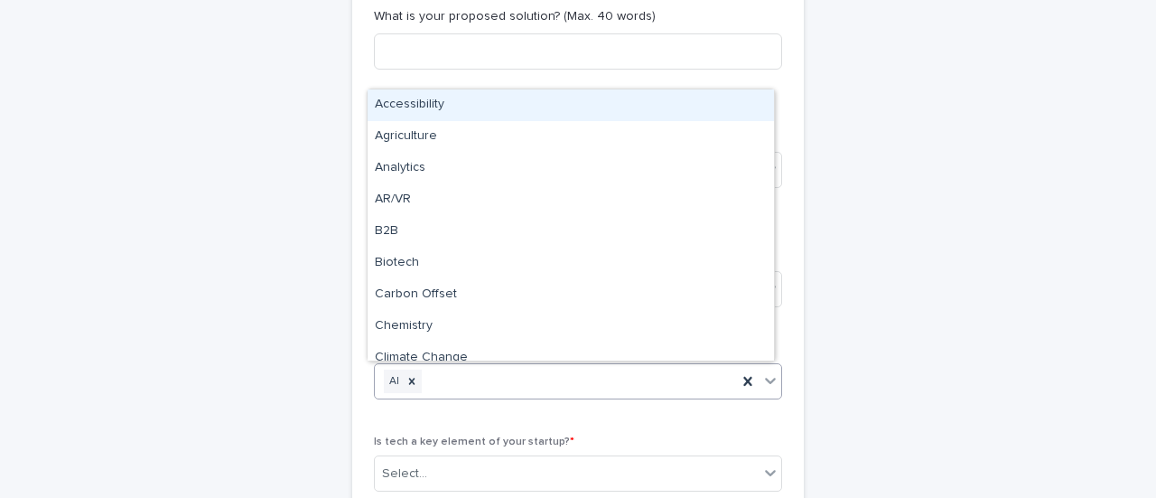
click at [526, 377] on div "AI" at bounding box center [556, 382] width 362 height 32
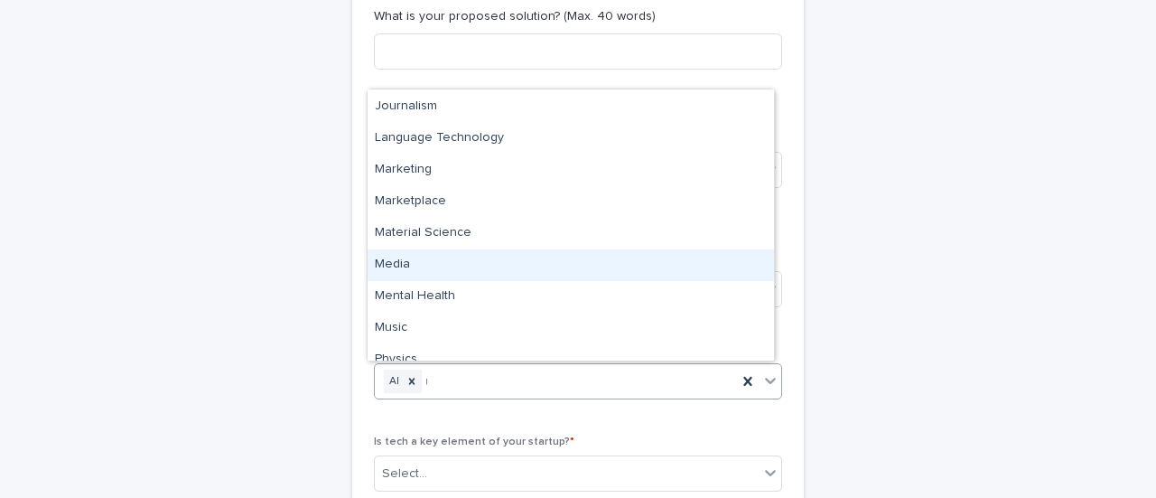
scroll to position [0, 0]
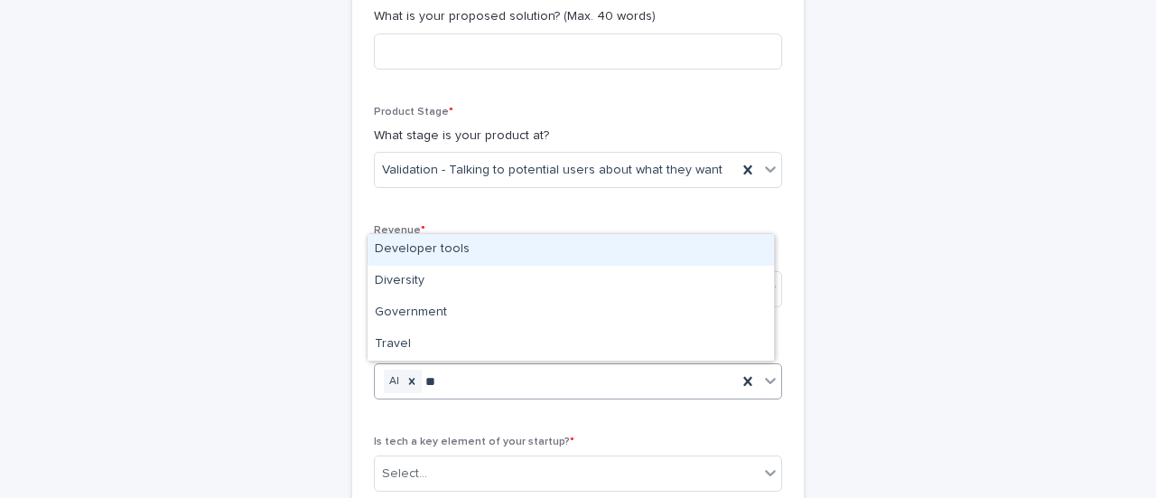
type input "*"
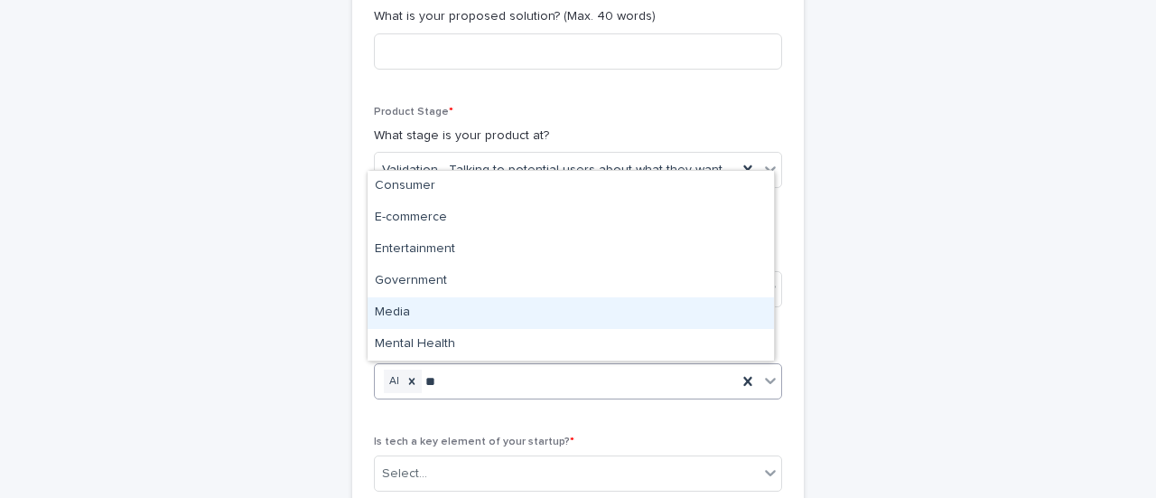
type input "*"
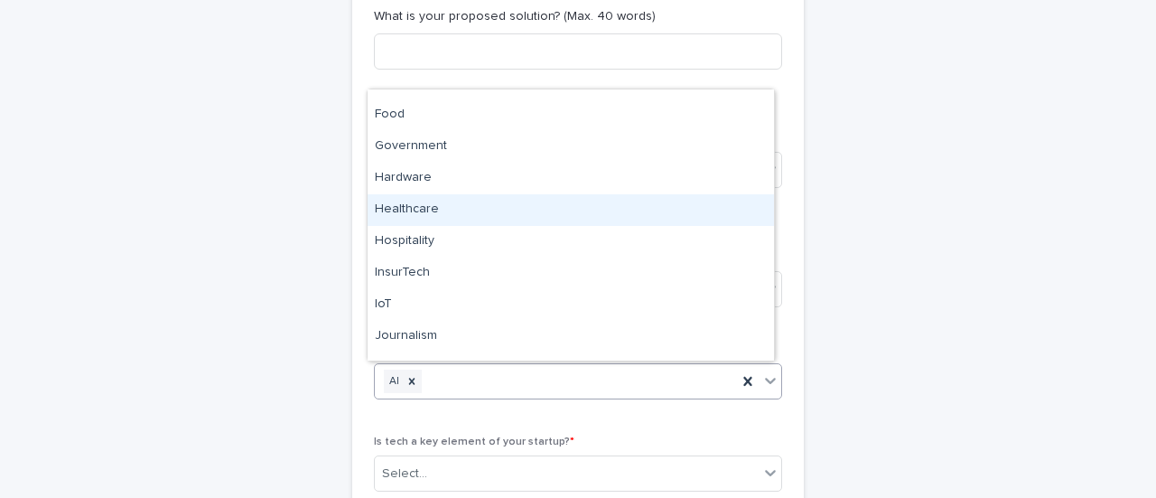
scroll to position [655, 0]
click at [536, 213] on div "Healthcare" at bounding box center [571, 209] width 407 height 32
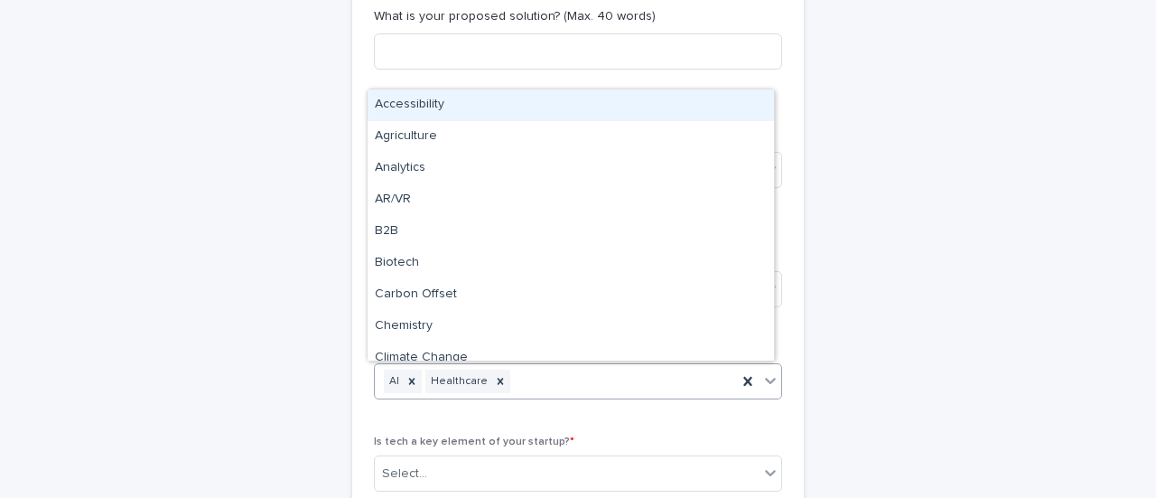
click at [511, 376] on div "AI Healthcare" at bounding box center [556, 382] width 362 height 32
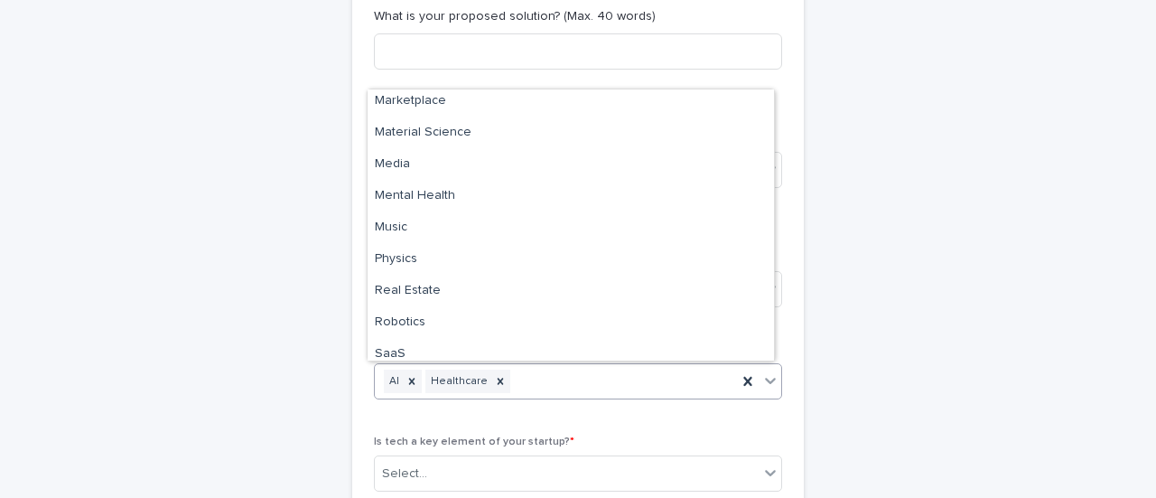
scroll to position [949, 0]
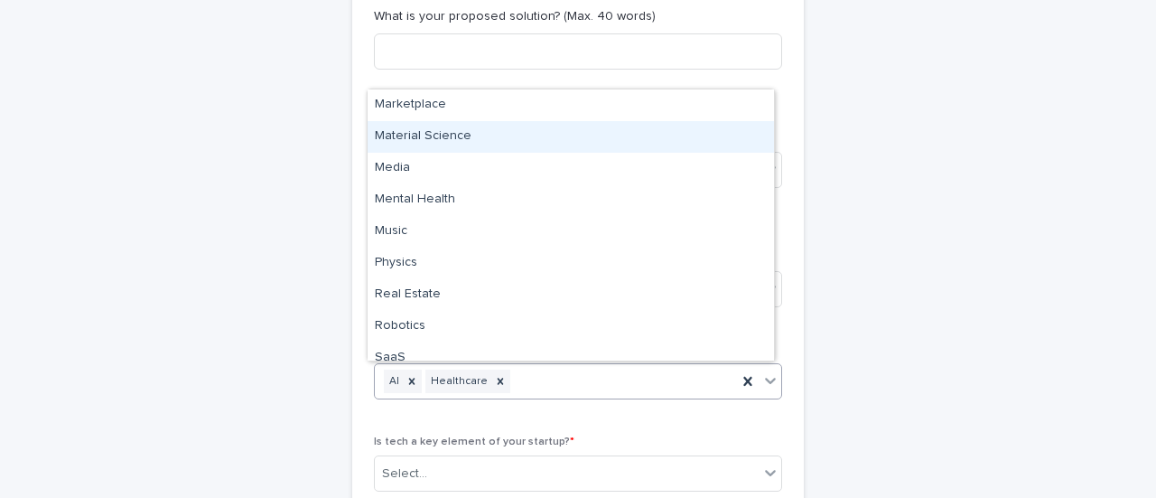
click at [484, 141] on div "Material Science" at bounding box center [571, 137] width 407 height 32
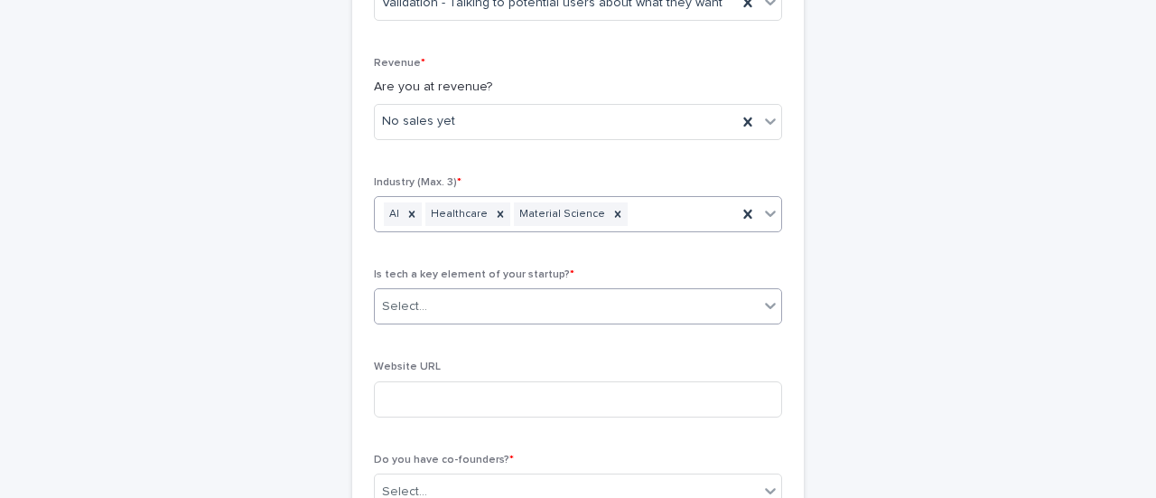
scroll to position [847, 0]
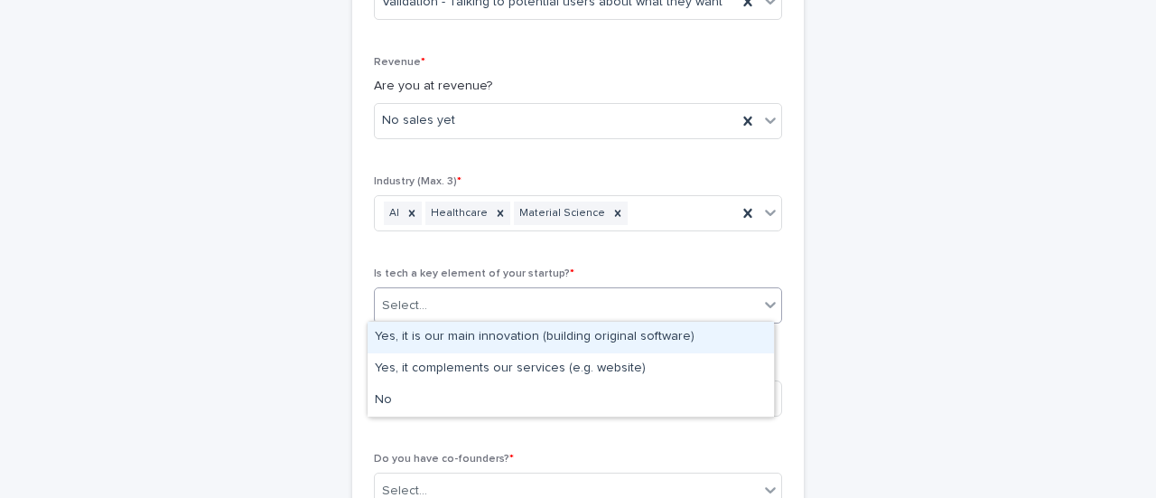
click at [564, 297] on div "Select..." at bounding box center [567, 306] width 384 height 30
click at [683, 344] on div "Yes, it is our main innovation (building original software)" at bounding box center [571, 338] width 407 height 32
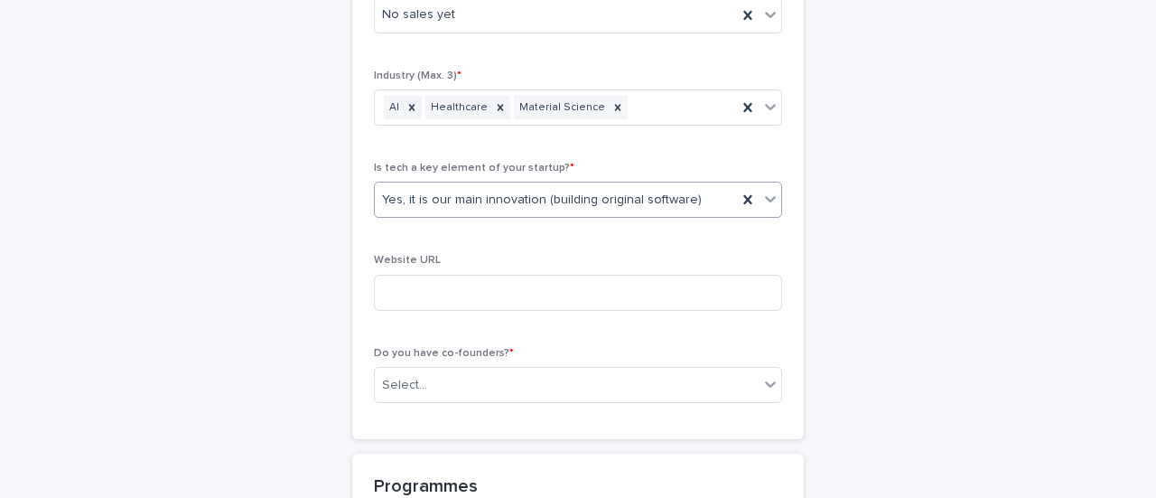
scroll to position [953, 0]
click at [598, 370] on div "Select..." at bounding box center [567, 385] width 384 height 30
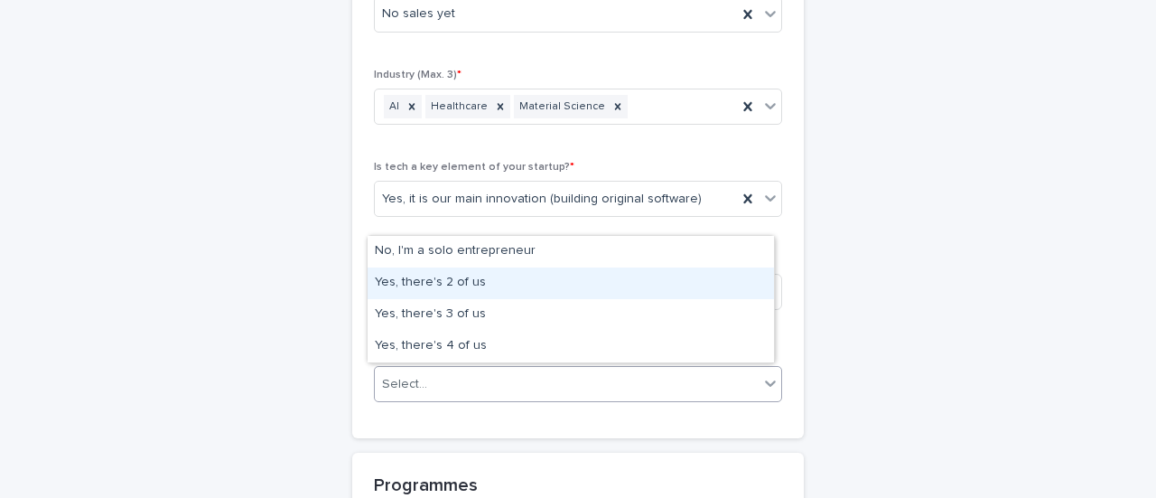
click at [580, 285] on div "Yes, there's 2 of us" at bounding box center [571, 283] width 407 height 32
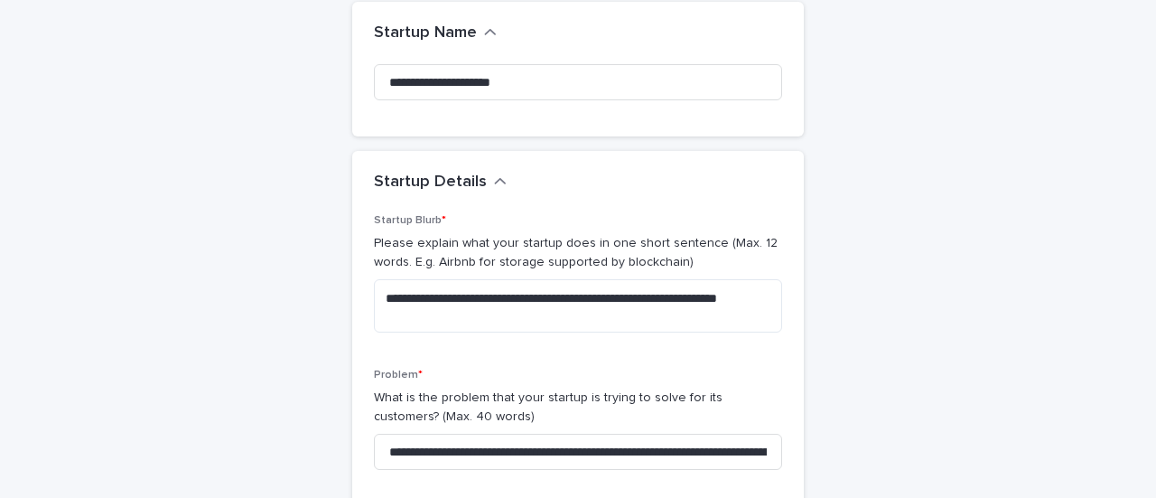
scroll to position [159, 0]
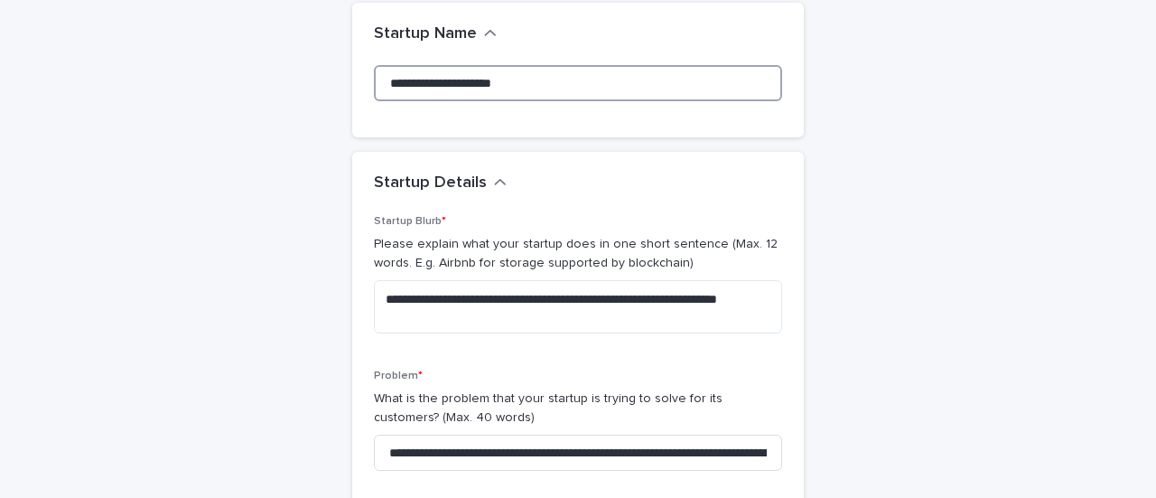
click at [439, 84] on input "**********" at bounding box center [578, 83] width 408 height 36
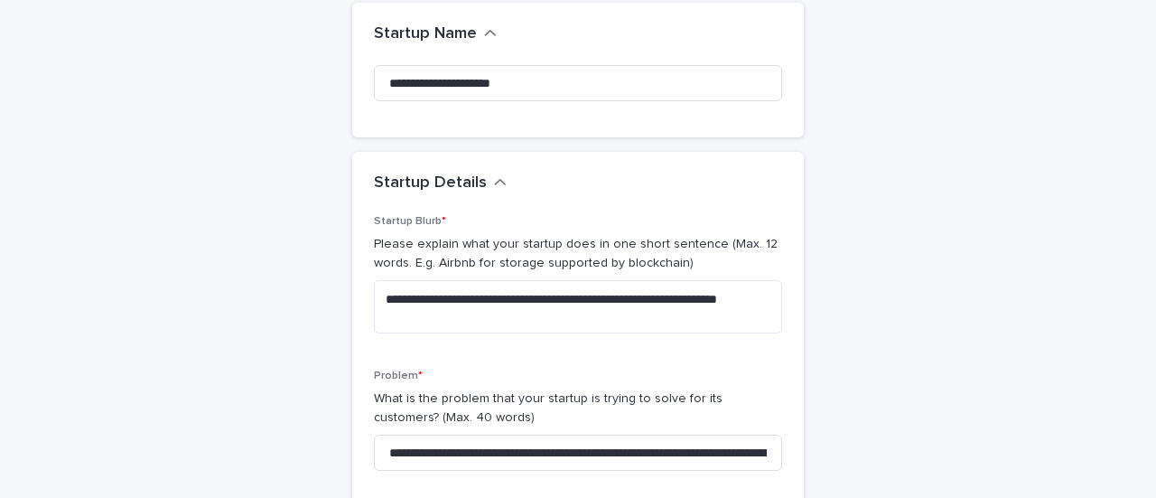
click at [529, 245] on p "Please explain what your startup does in one short sentence (Max. 12 words. E.g…" at bounding box center [578, 254] width 408 height 38
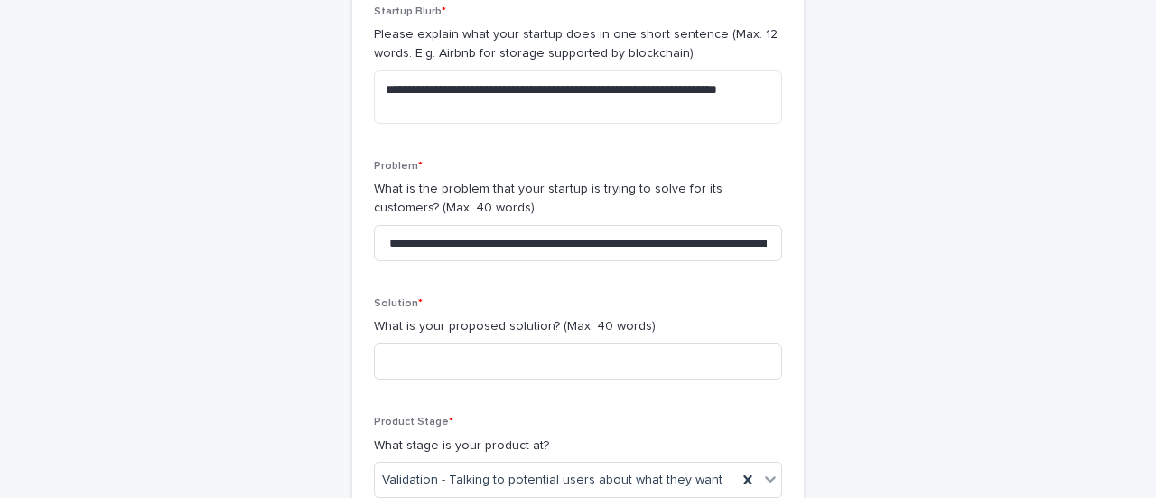
scroll to position [373, 0]
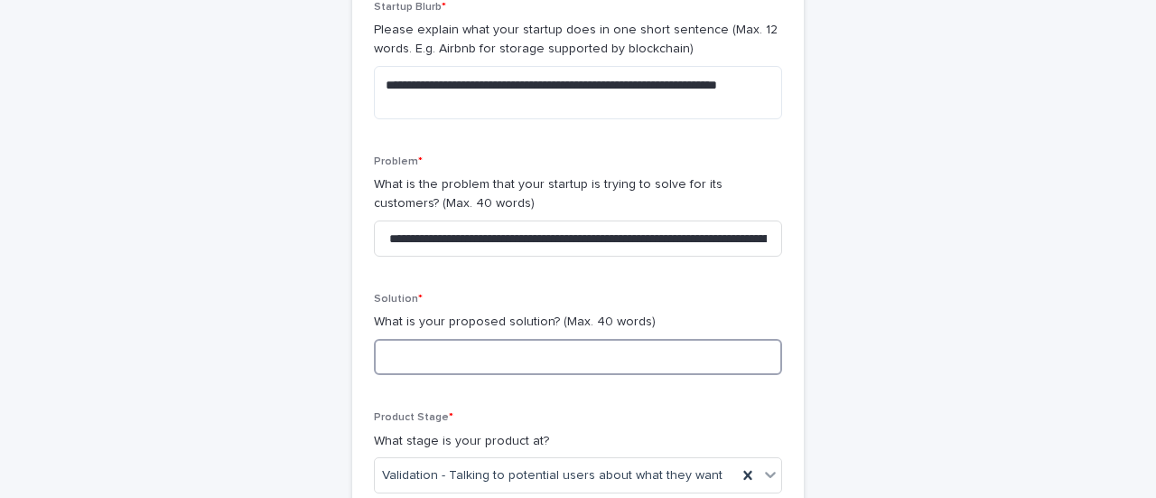
click at [614, 341] on input at bounding box center [578, 357] width 408 height 36
click at [761, 239] on input "**********" at bounding box center [578, 238] width 408 height 36
click at [759, 239] on input "**********" at bounding box center [578, 238] width 408 height 36
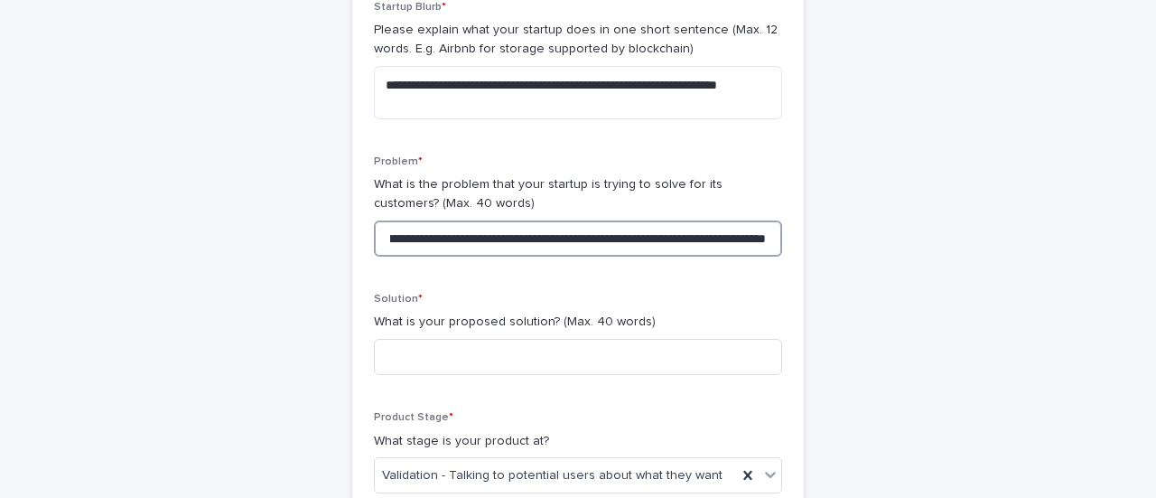
click at [591, 241] on input "**********" at bounding box center [578, 238] width 408 height 36
type input "**********"
click at [641, 339] on input at bounding box center [578, 357] width 408 height 36
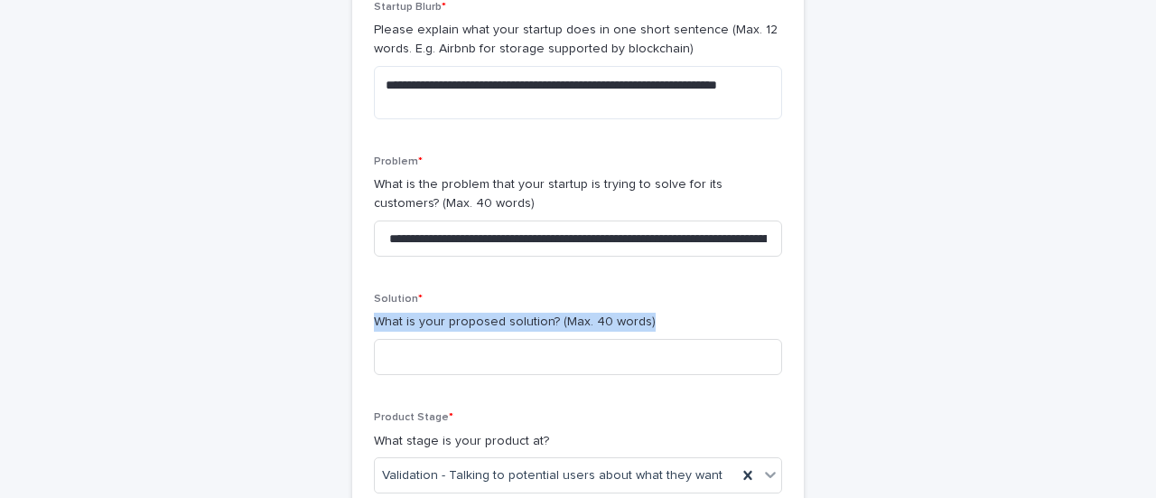
drag, startPoint x: 367, startPoint y: 326, endPoint x: 662, endPoint y: 332, distance: 295.5
click at [662, 332] on div "Solution * What is your proposed solution? (Max. 40 words)" at bounding box center [578, 341] width 408 height 97
copy p "What is your proposed solution? (Max. 40 words)"
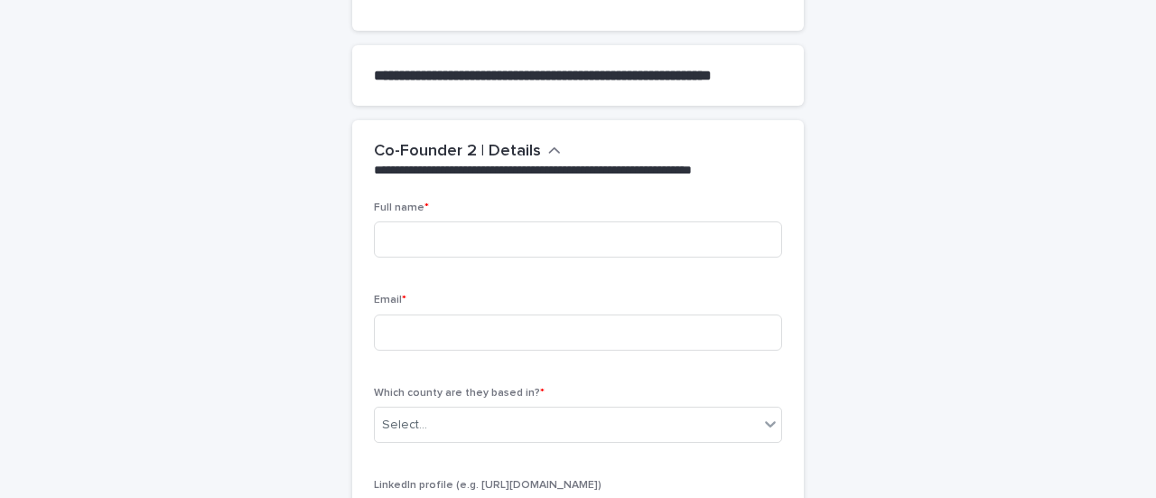
scroll to position [1364, 0]
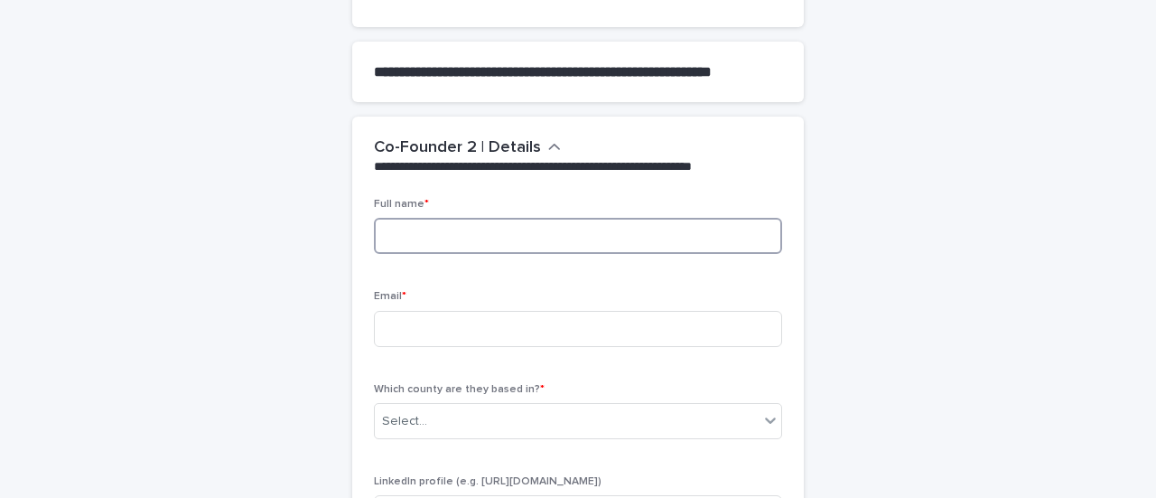
click at [617, 231] on input at bounding box center [578, 236] width 408 height 36
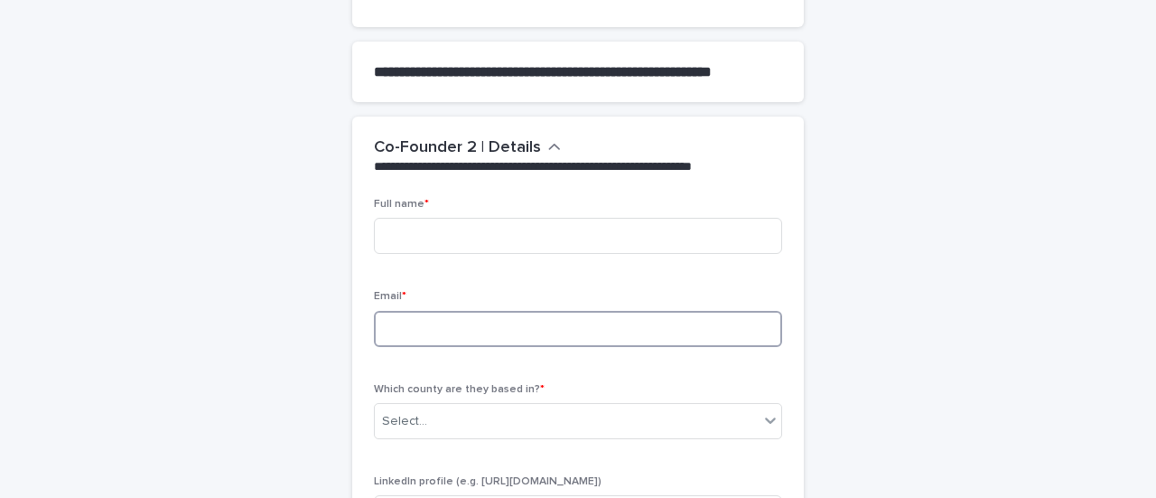
click at [394, 330] on input at bounding box center [578, 329] width 408 height 36
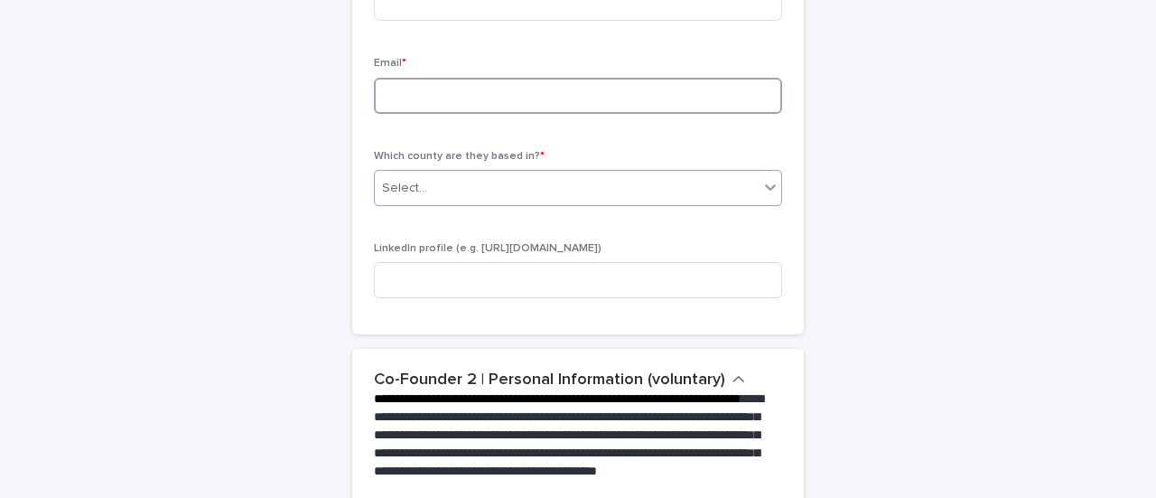
scroll to position [1602, 0]
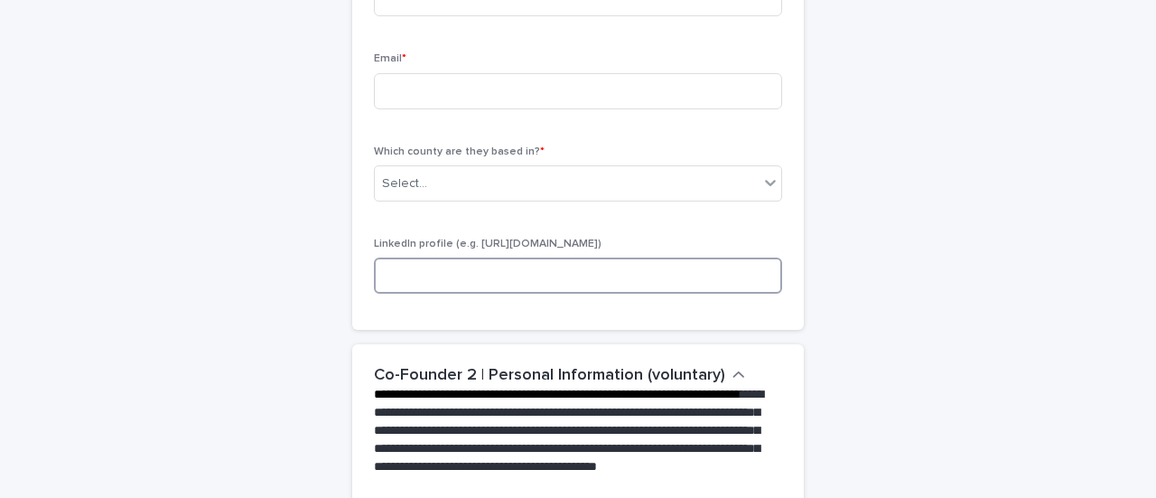
click at [482, 268] on input at bounding box center [578, 276] width 408 height 36
